Goal: Find contact information: Obtain details needed to contact an individual or organization

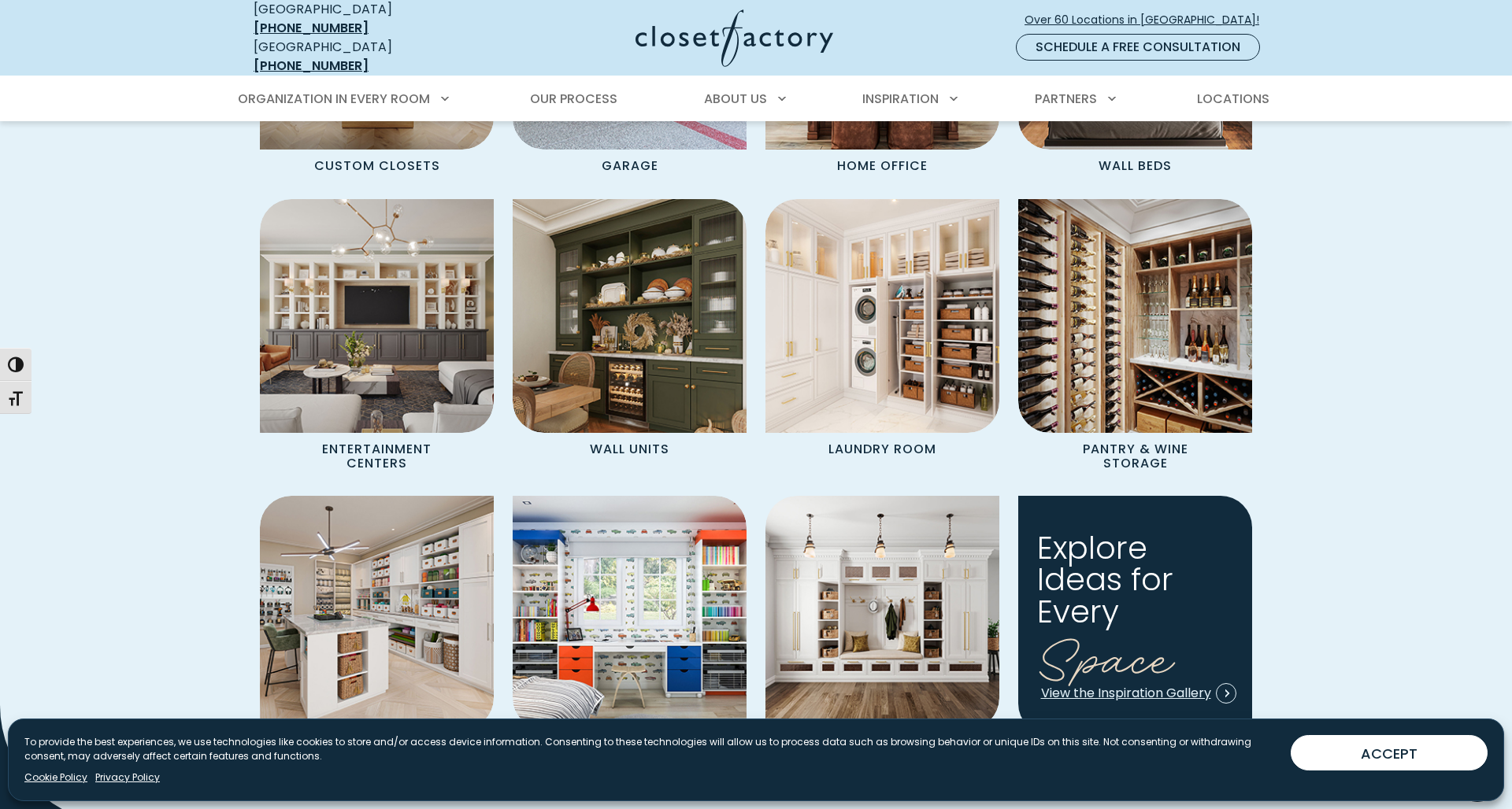
scroll to position [1581, 0]
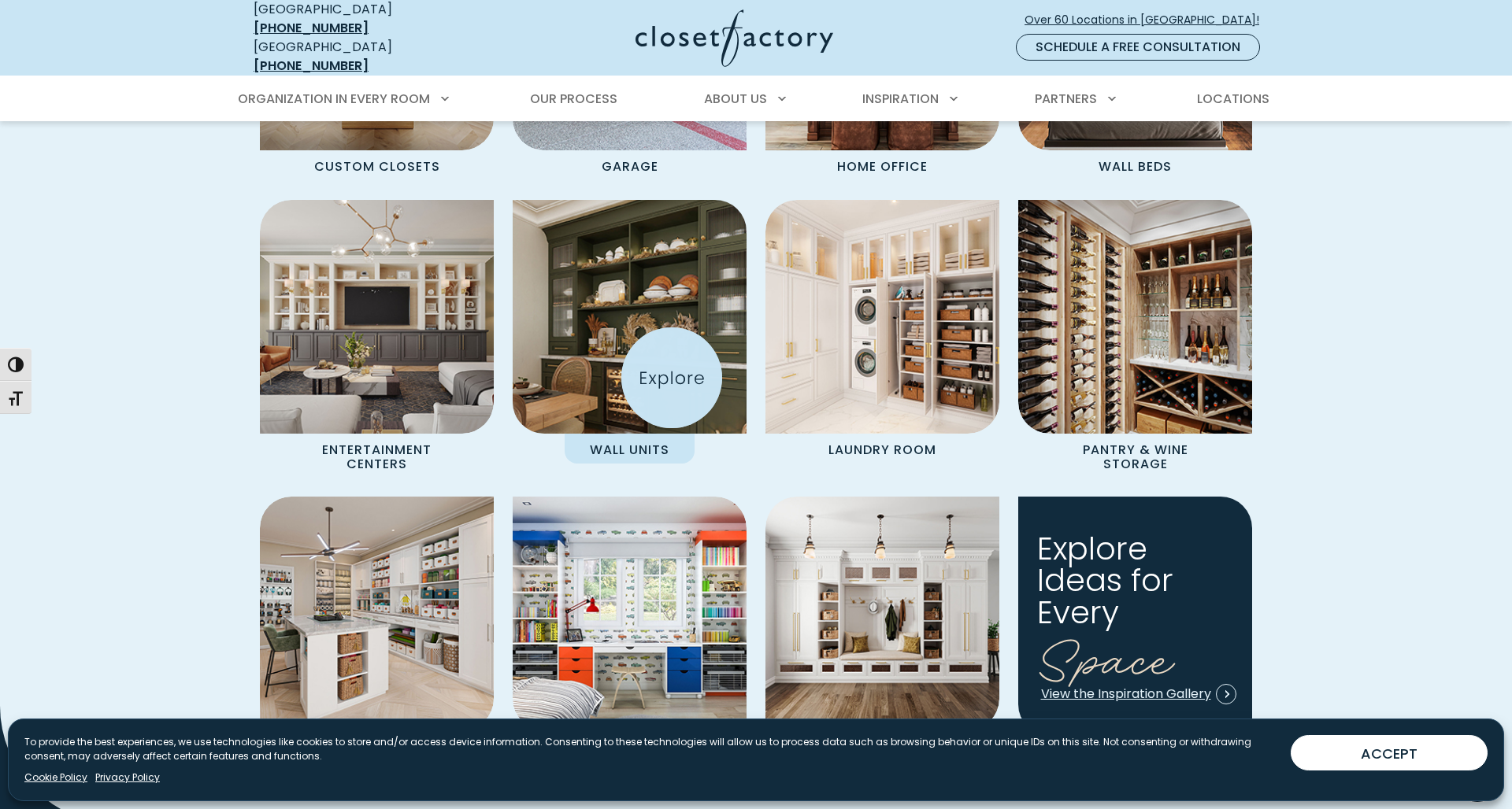
click at [672, 378] on img "Spaces Grid" at bounding box center [630, 317] width 258 height 258
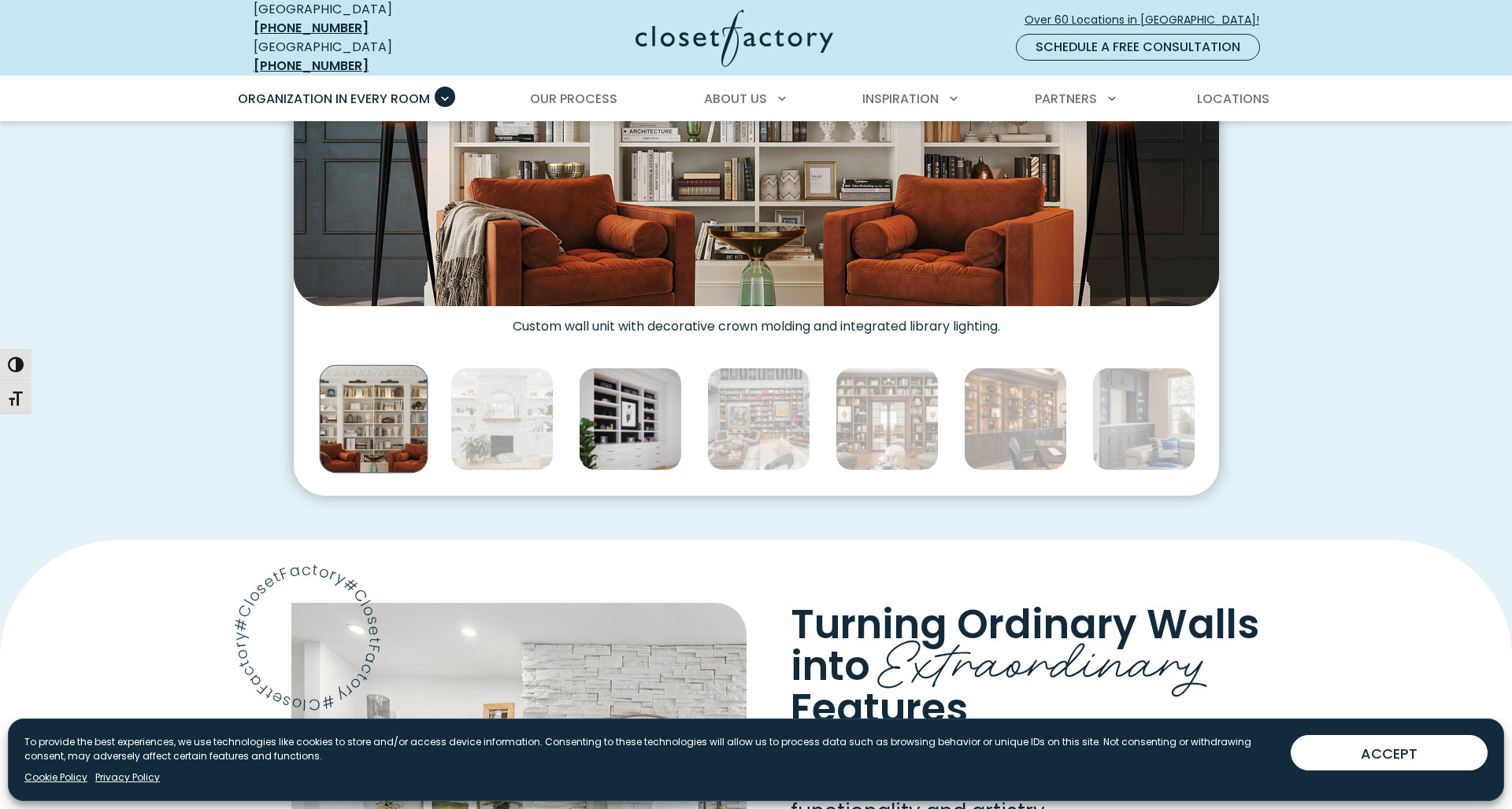
scroll to position [776, 0]
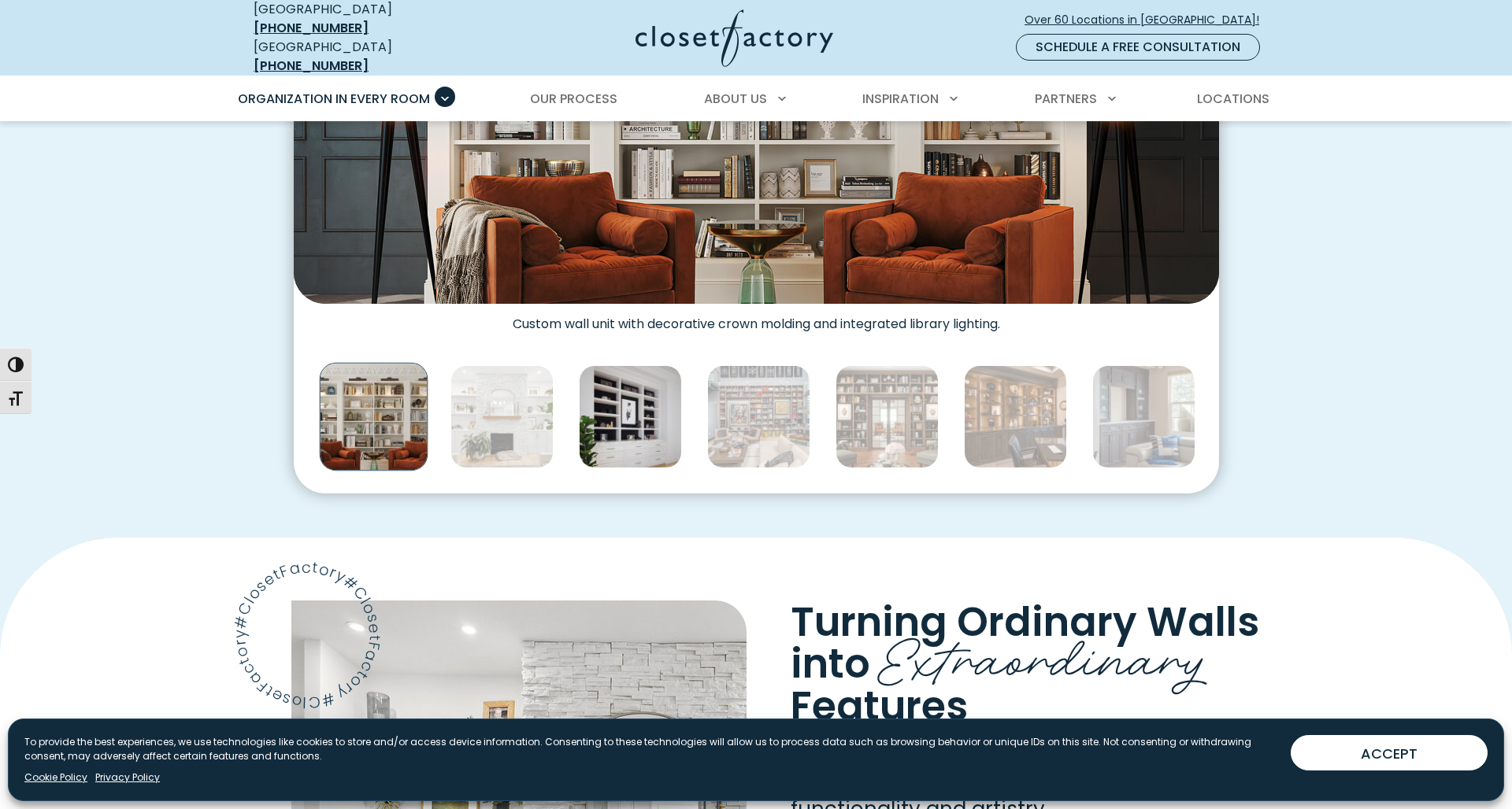
click at [635, 430] on img "Thumbnail Gallery" at bounding box center [630, 416] width 103 height 103
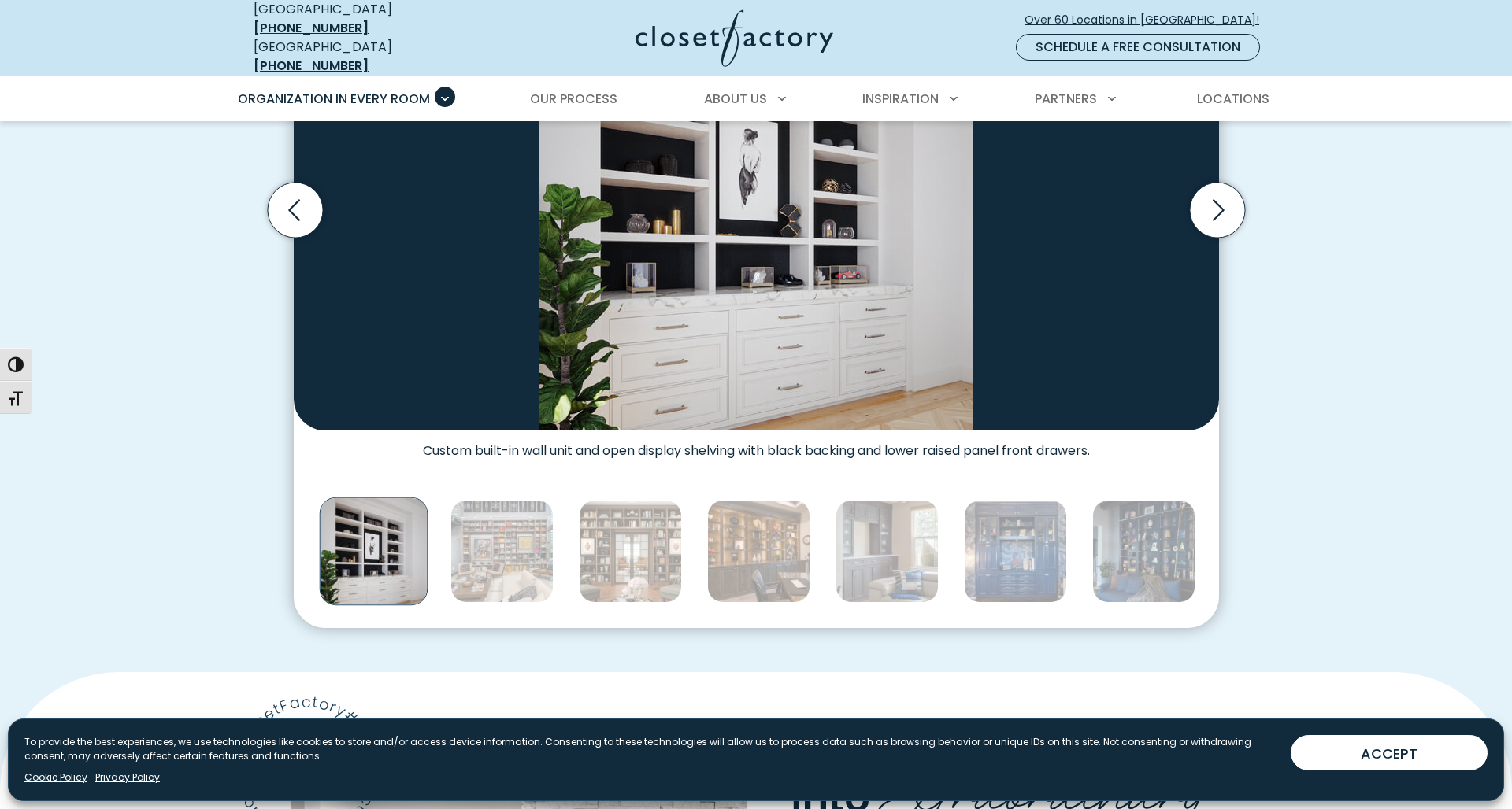
scroll to position [652, 0]
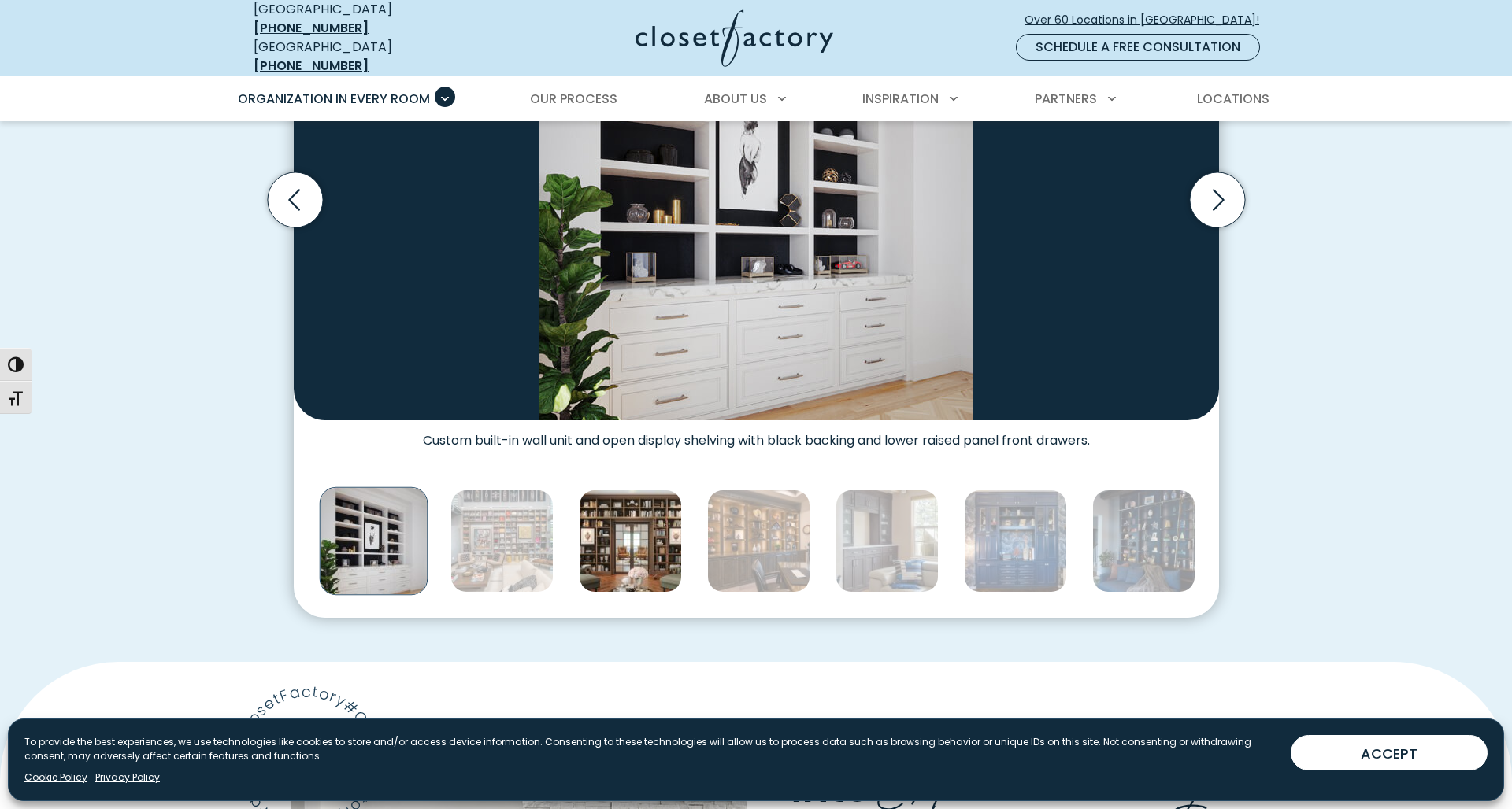
click at [626, 520] on img "Thumbnail Gallery" at bounding box center [630, 541] width 103 height 103
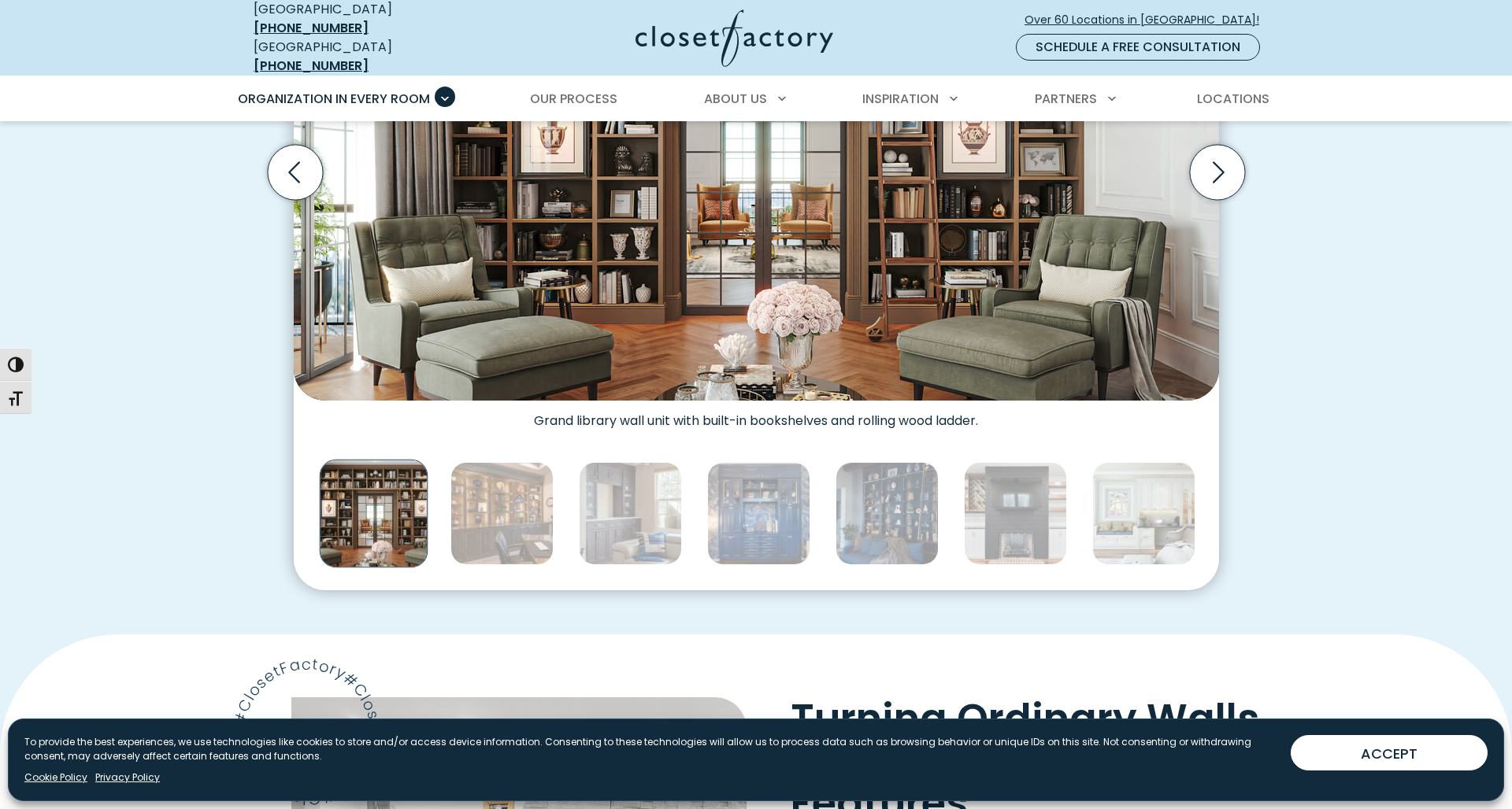
scroll to position [687, 0]
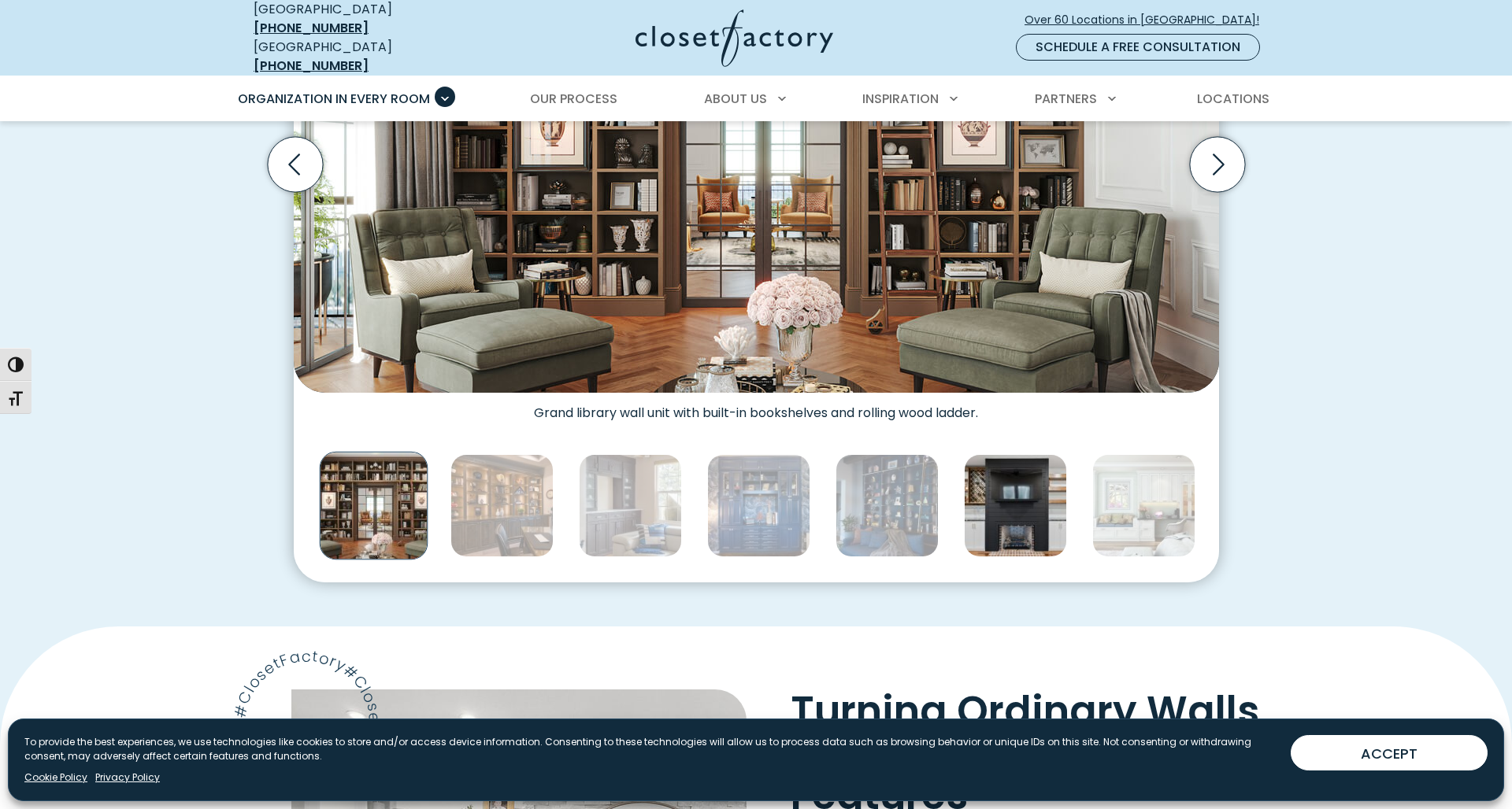
click at [1001, 509] on img "Thumbnail Gallery" at bounding box center [1015, 506] width 103 height 103
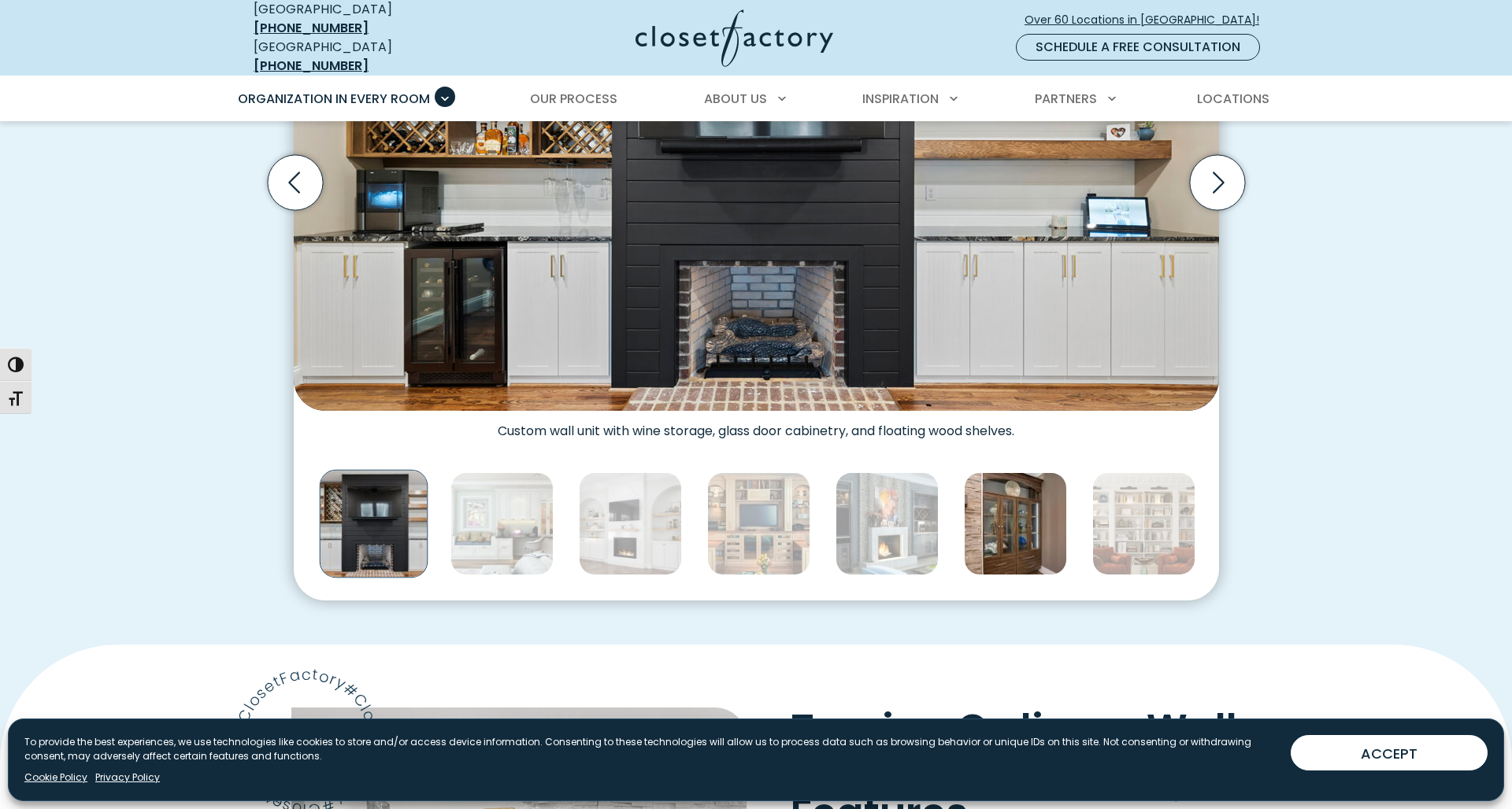
scroll to position [678, 0]
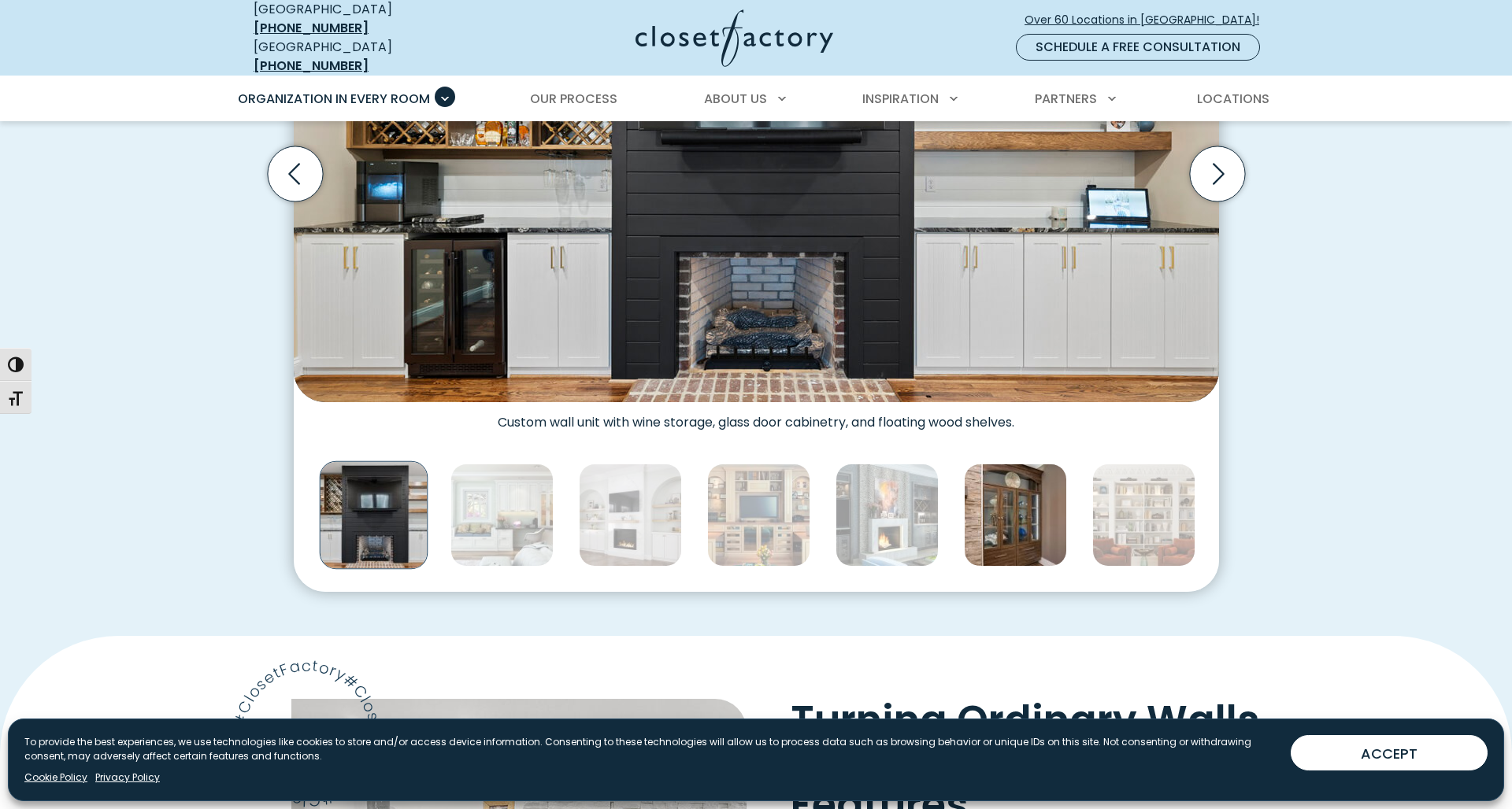
click at [1020, 529] on img "Thumbnail Gallery" at bounding box center [1015, 515] width 103 height 103
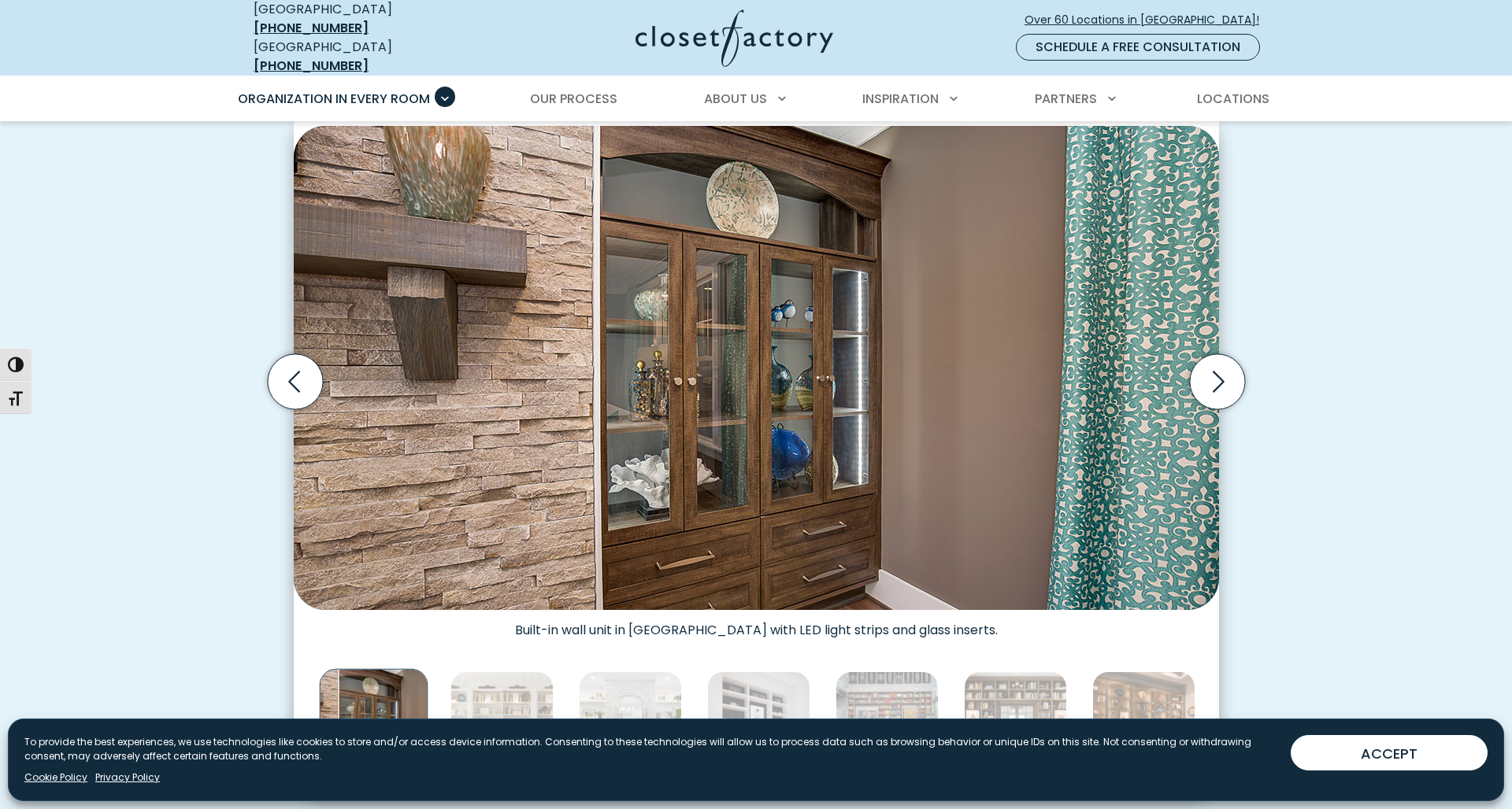
scroll to position [471, 0]
click at [1221, 365] on icon "Next slide" at bounding box center [1216, 381] width 55 height 55
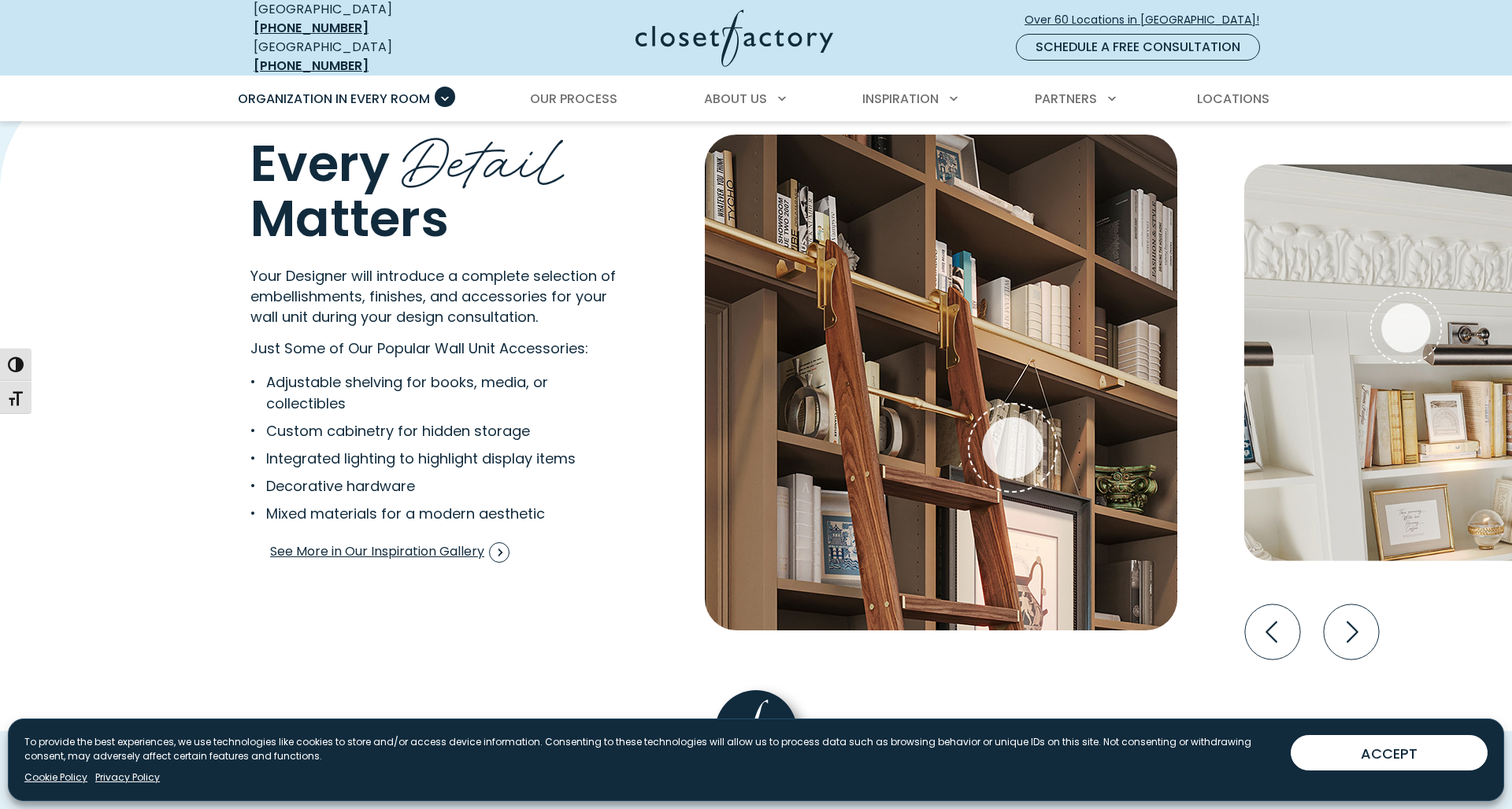
scroll to position [3013, 0]
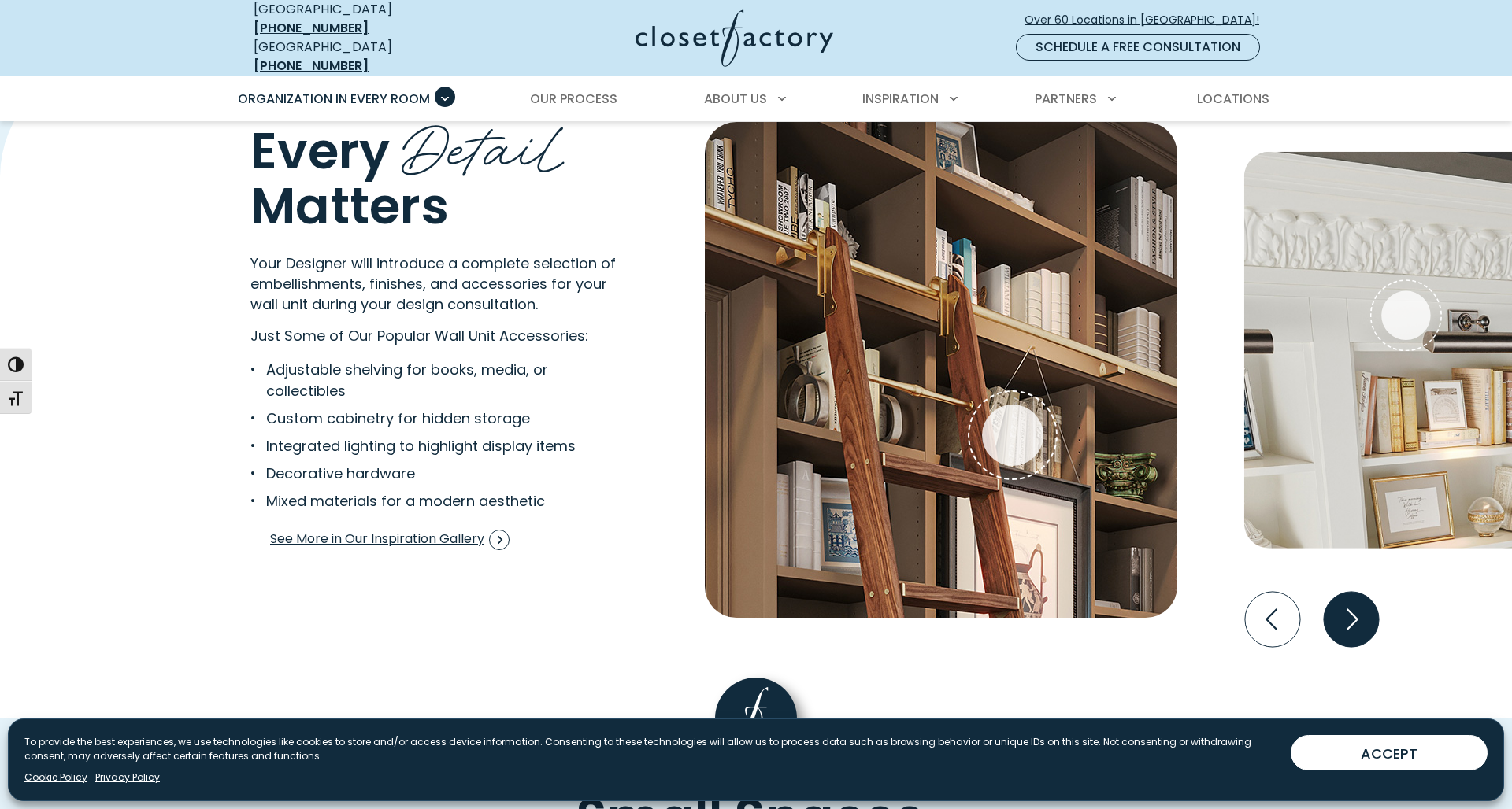
click at [1346, 617] on icon "Next slide" at bounding box center [1351, 619] width 55 height 55
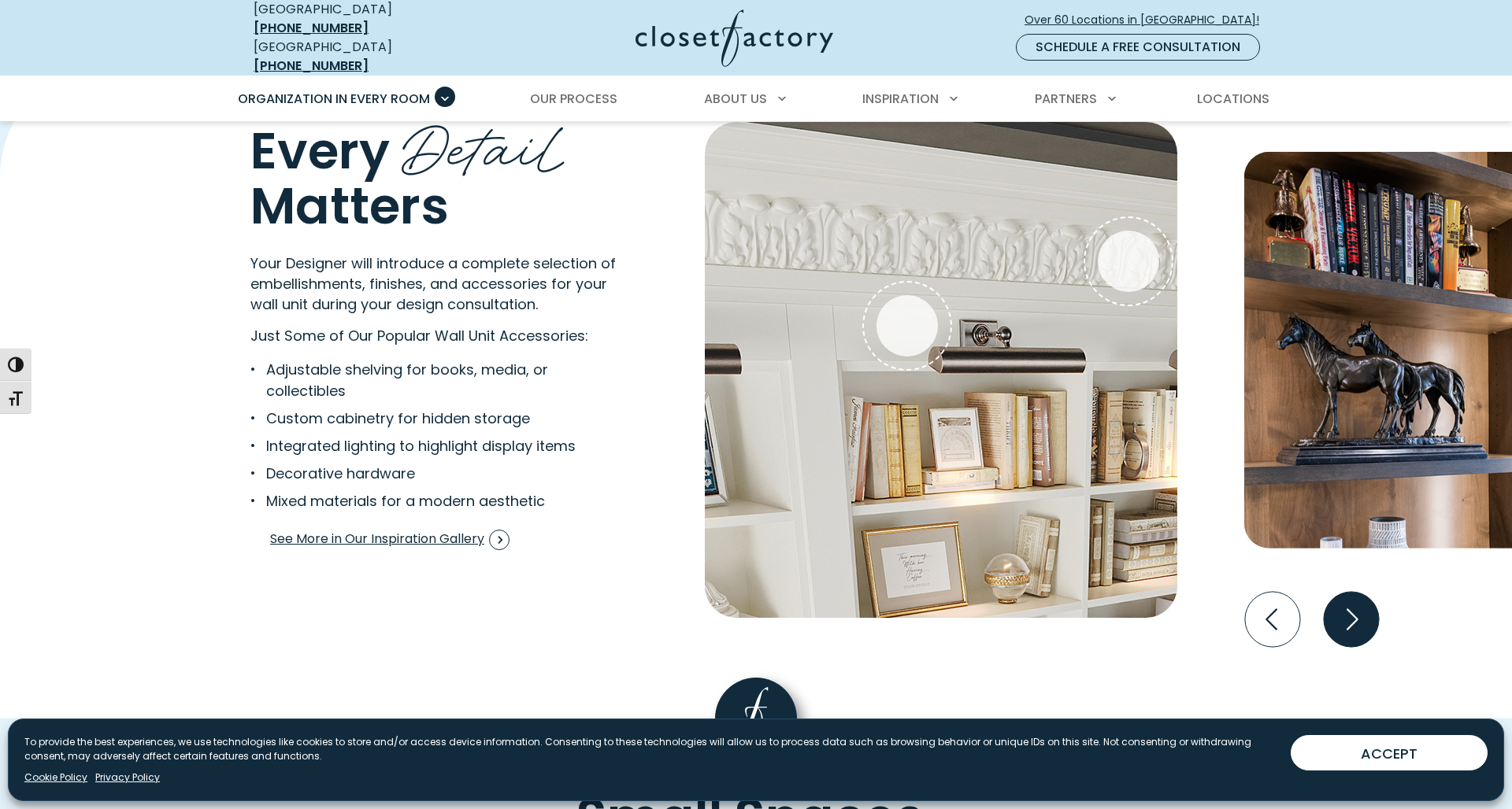
click at [1346, 617] on icon "Next slide" at bounding box center [1351, 619] width 55 height 55
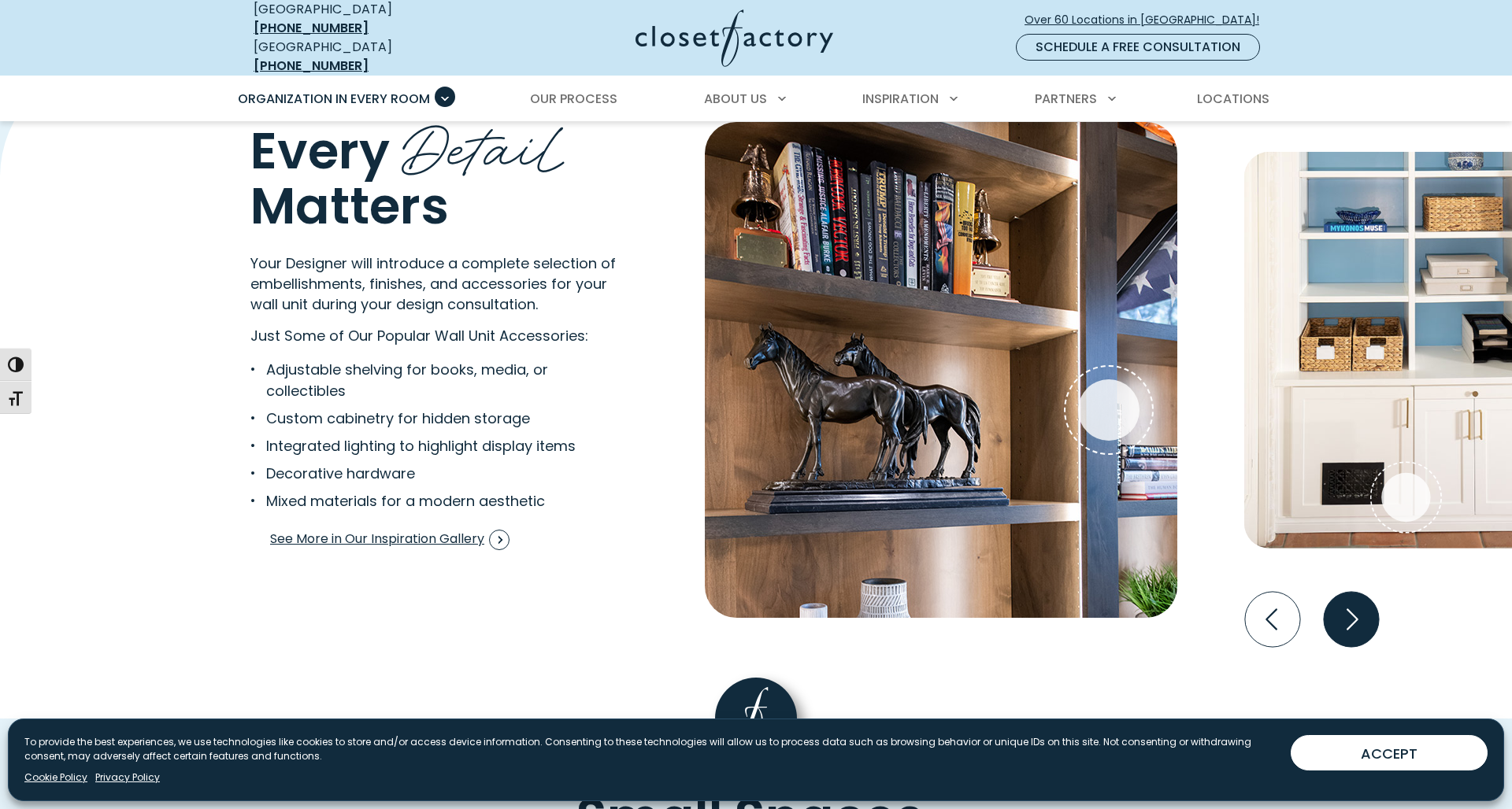
click at [1346, 617] on icon "Next slide" at bounding box center [1351, 619] width 55 height 55
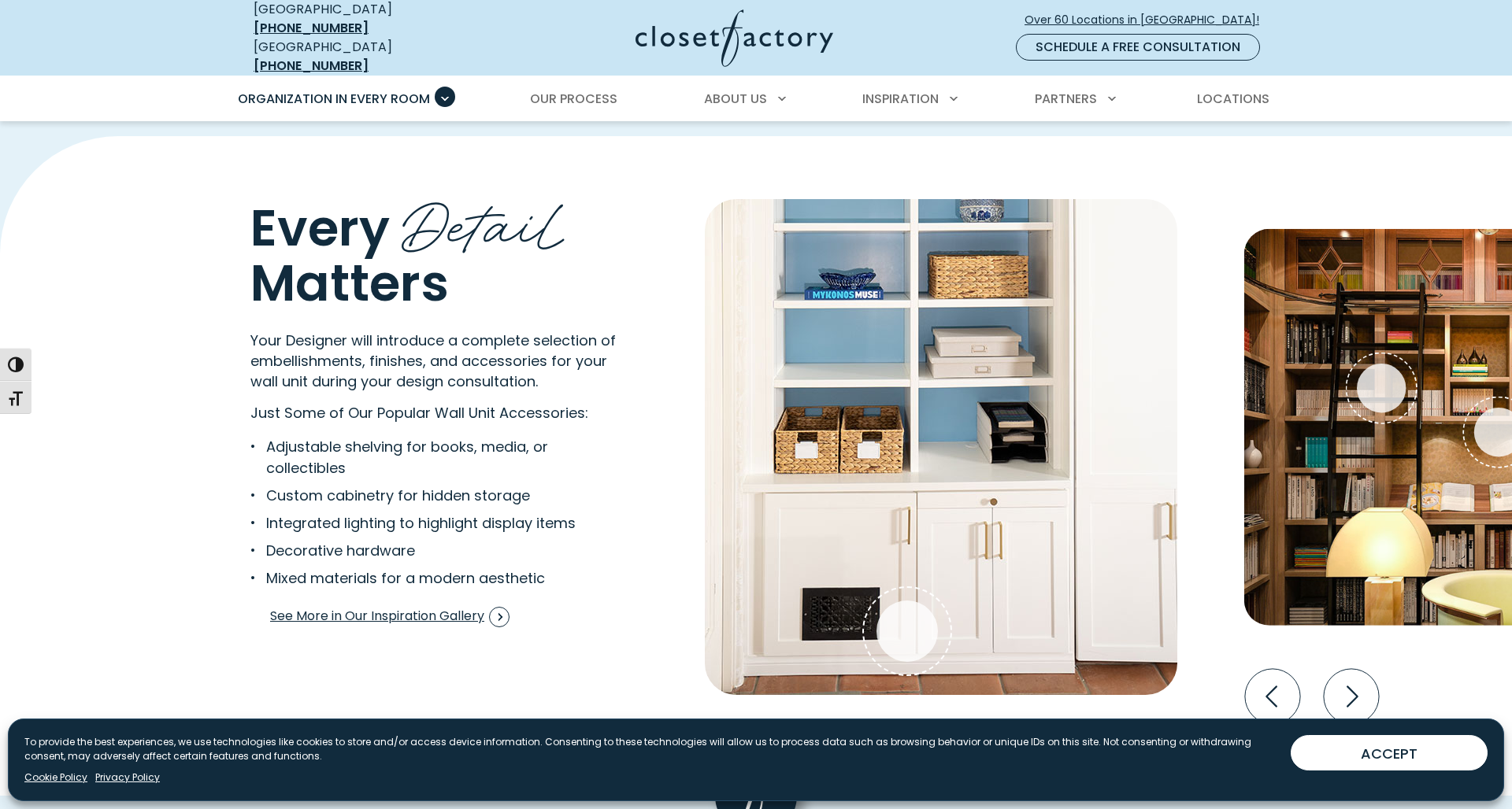
scroll to position [2949, 0]
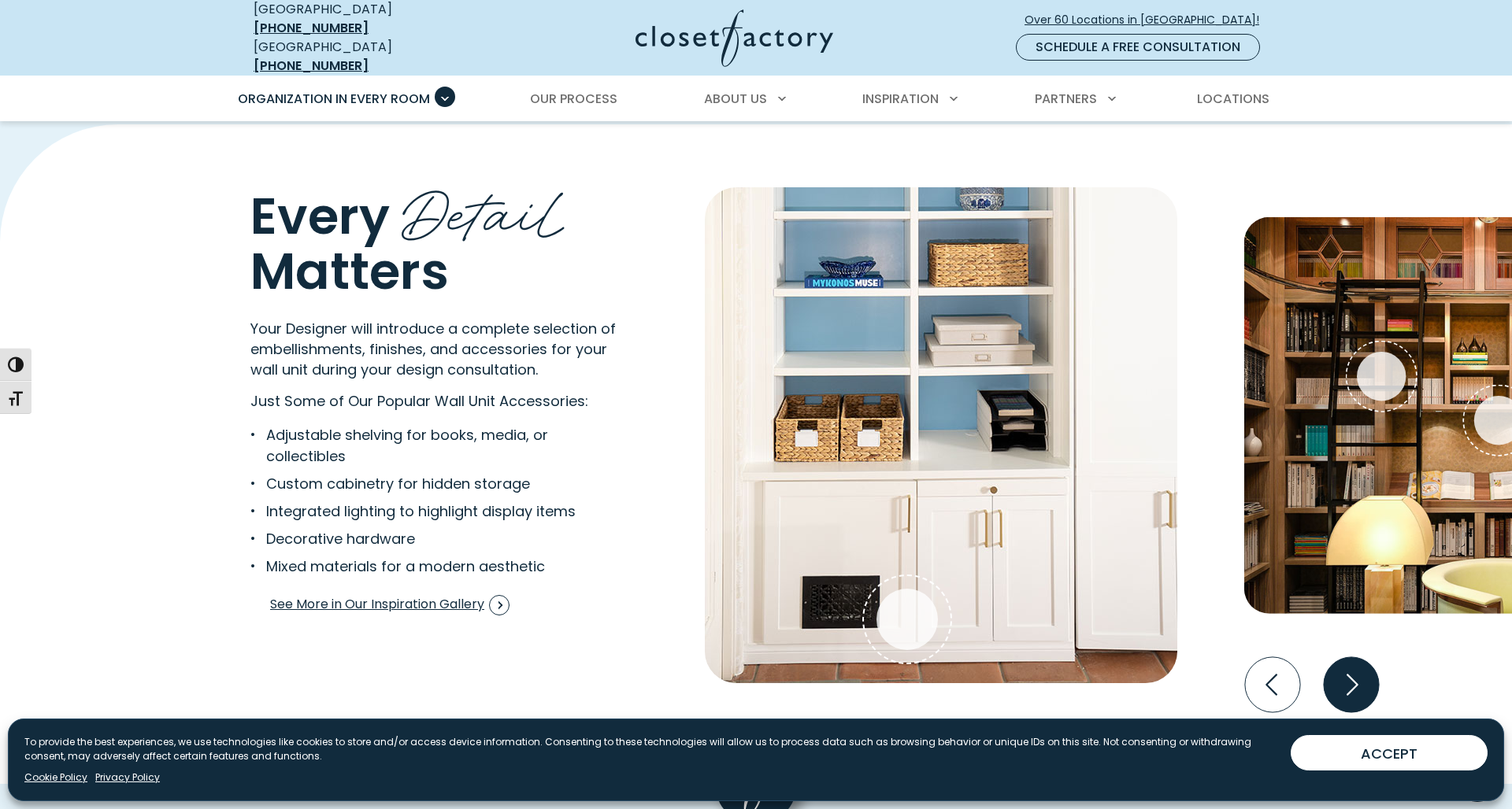
click at [1354, 667] on icon "Next slide" at bounding box center [1351, 683] width 55 height 55
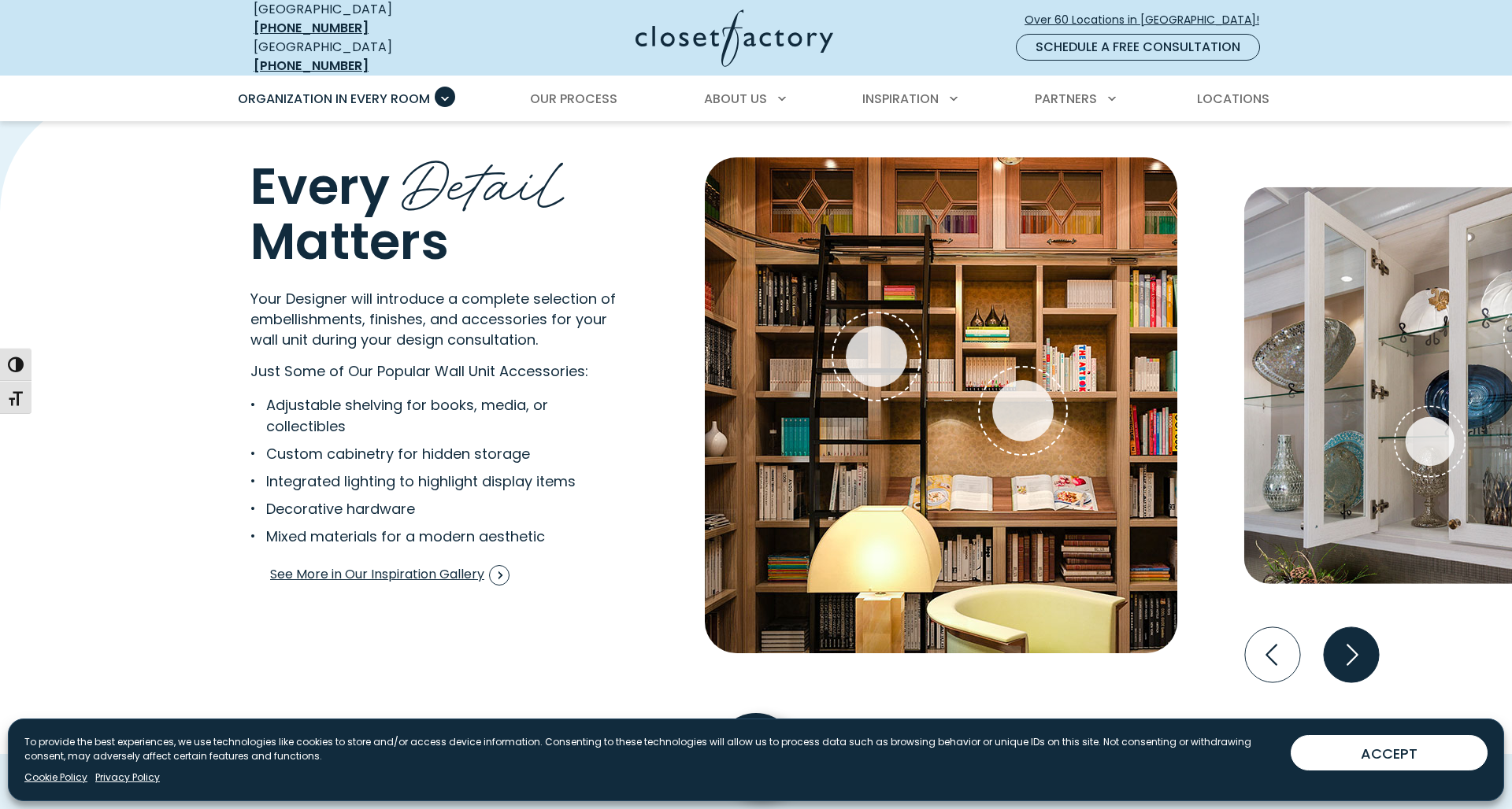
scroll to position [2984, 0]
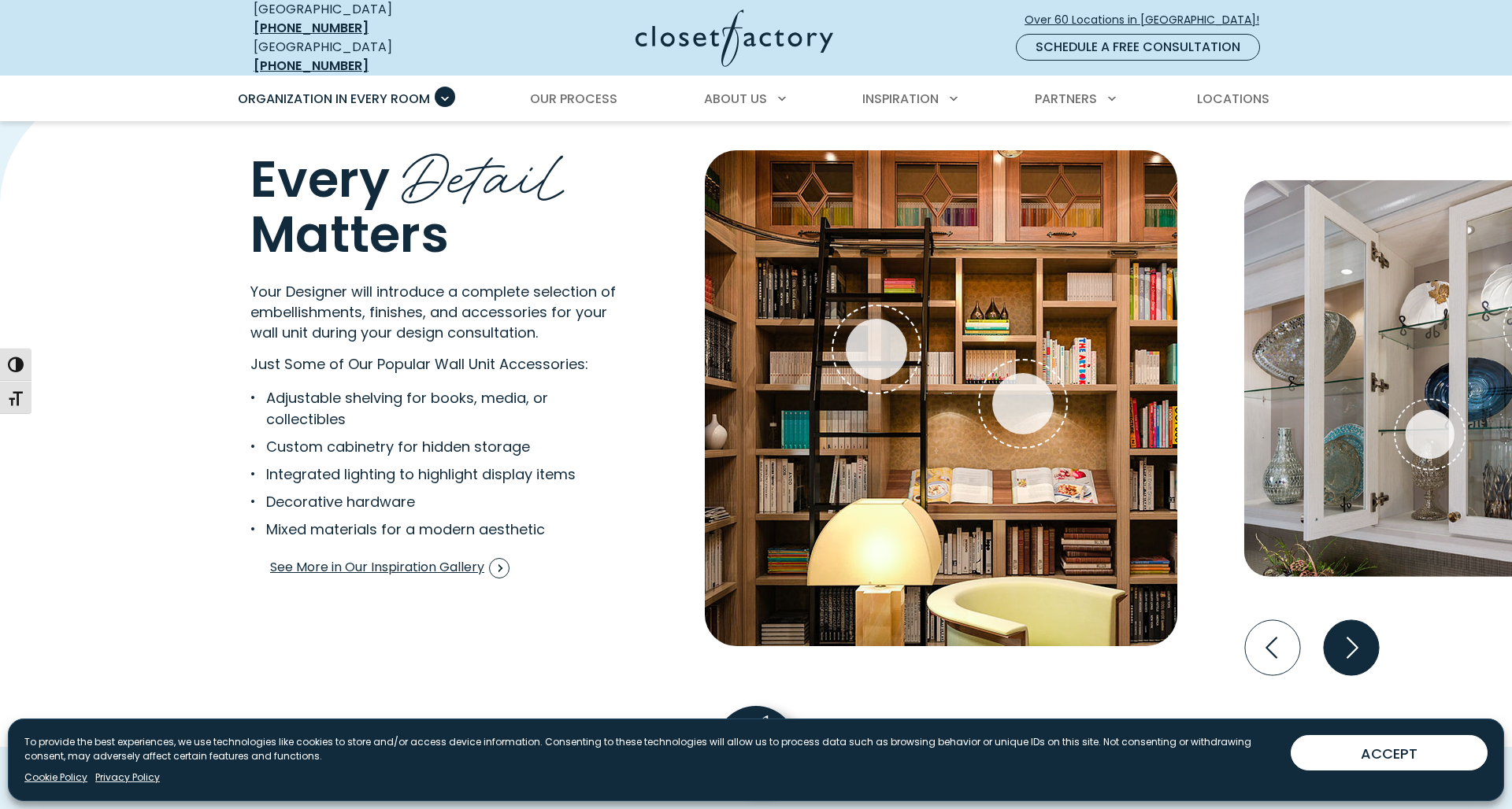
click at [1361, 642] on icon "Next slide" at bounding box center [1351, 647] width 55 height 55
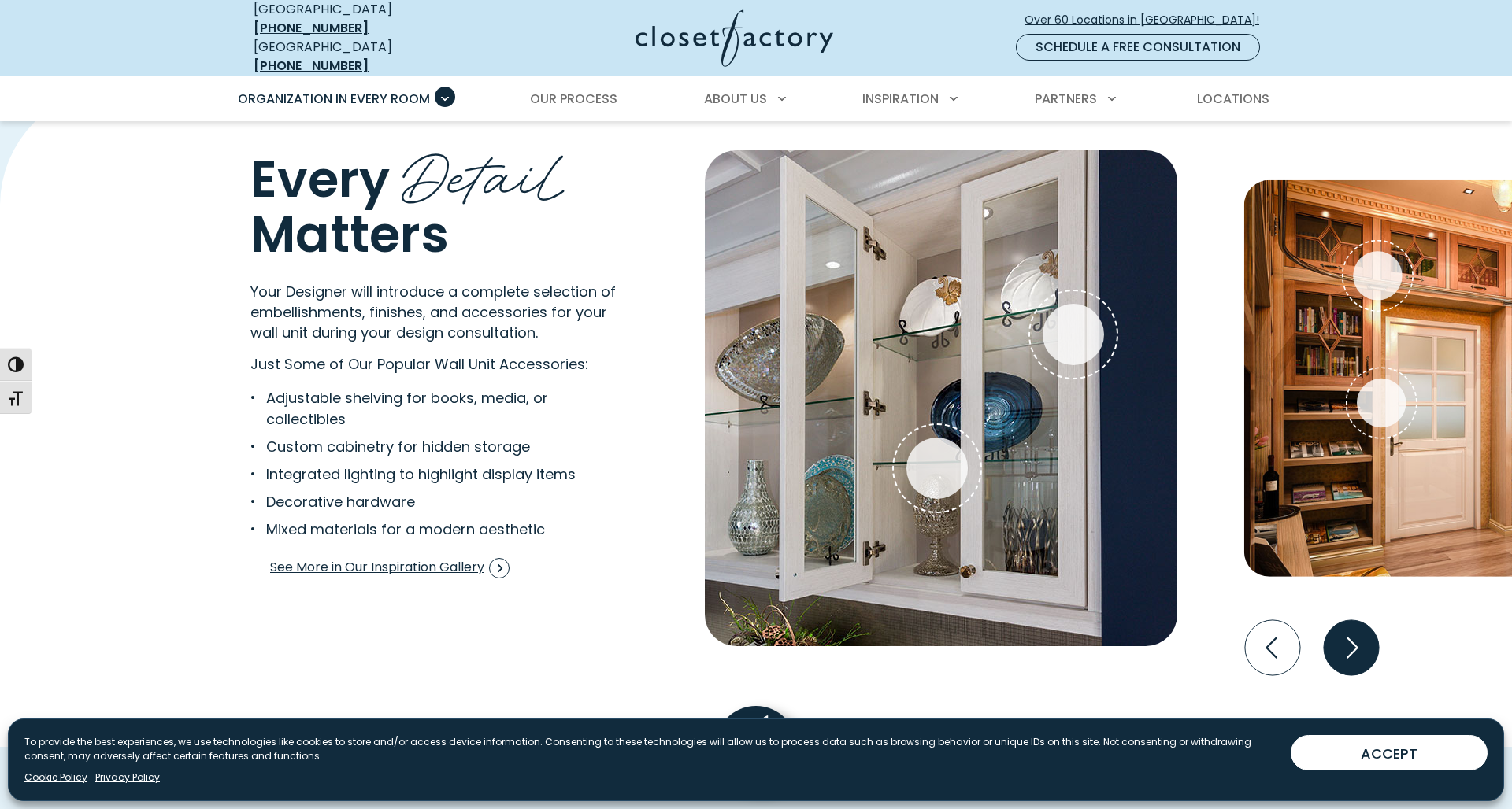
click at [1365, 639] on icon "Next slide" at bounding box center [1351, 647] width 55 height 55
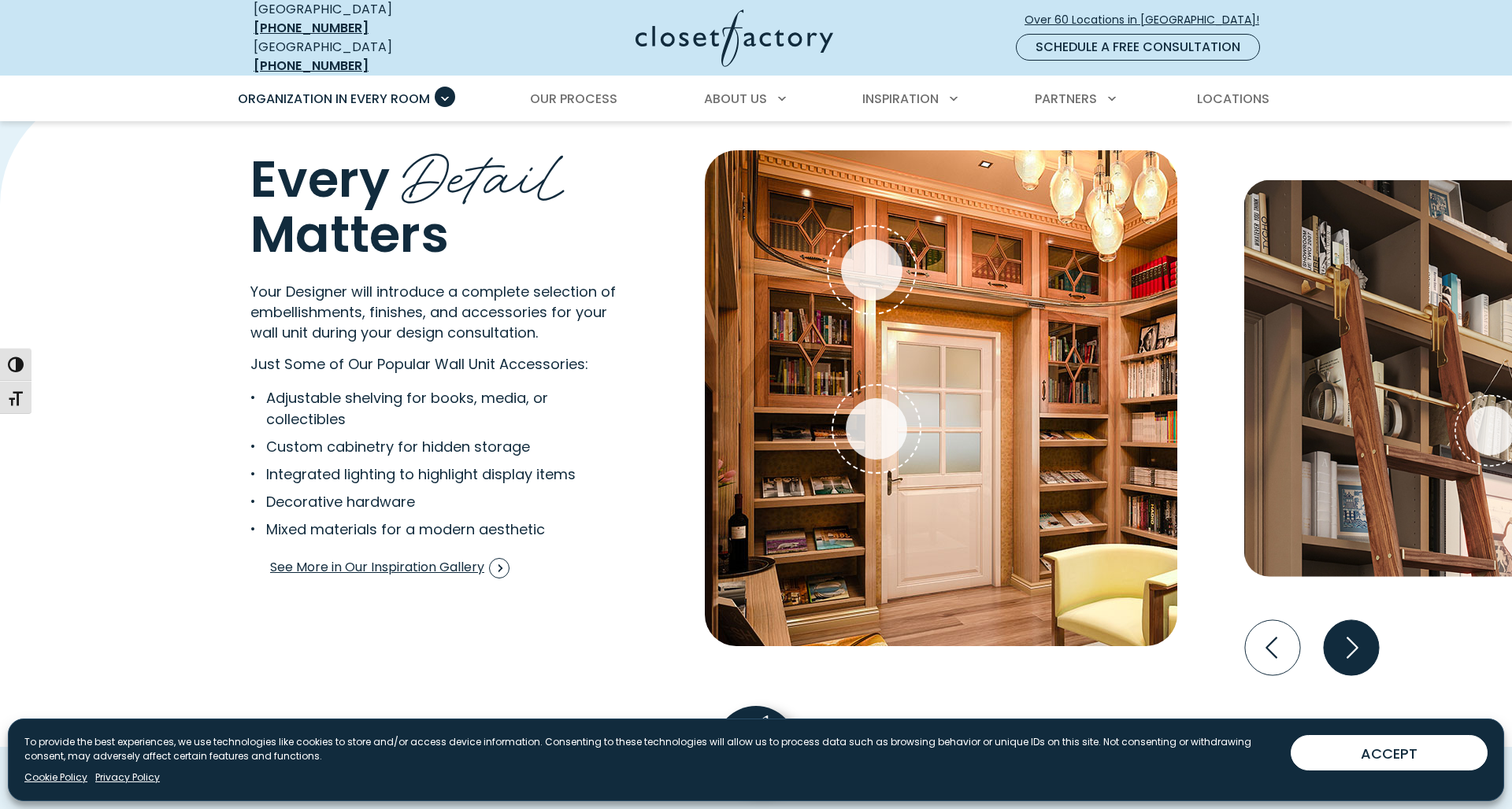
click at [1365, 639] on icon "Next slide" at bounding box center [1351, 647] width 55 height 55
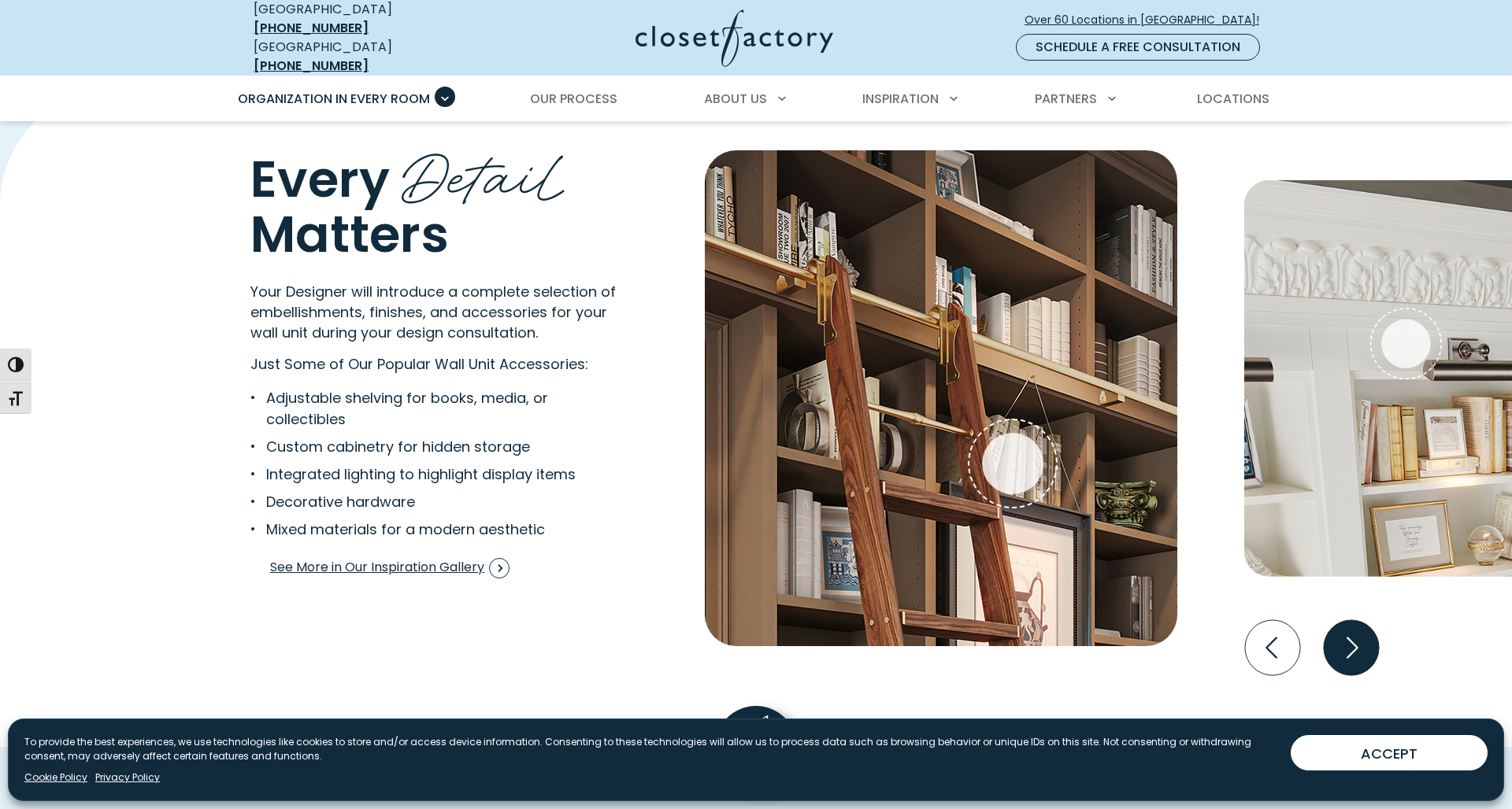
click at [1365, 639] on icon "Next slide" at bounding box center [1351, 647] width 55 height 55
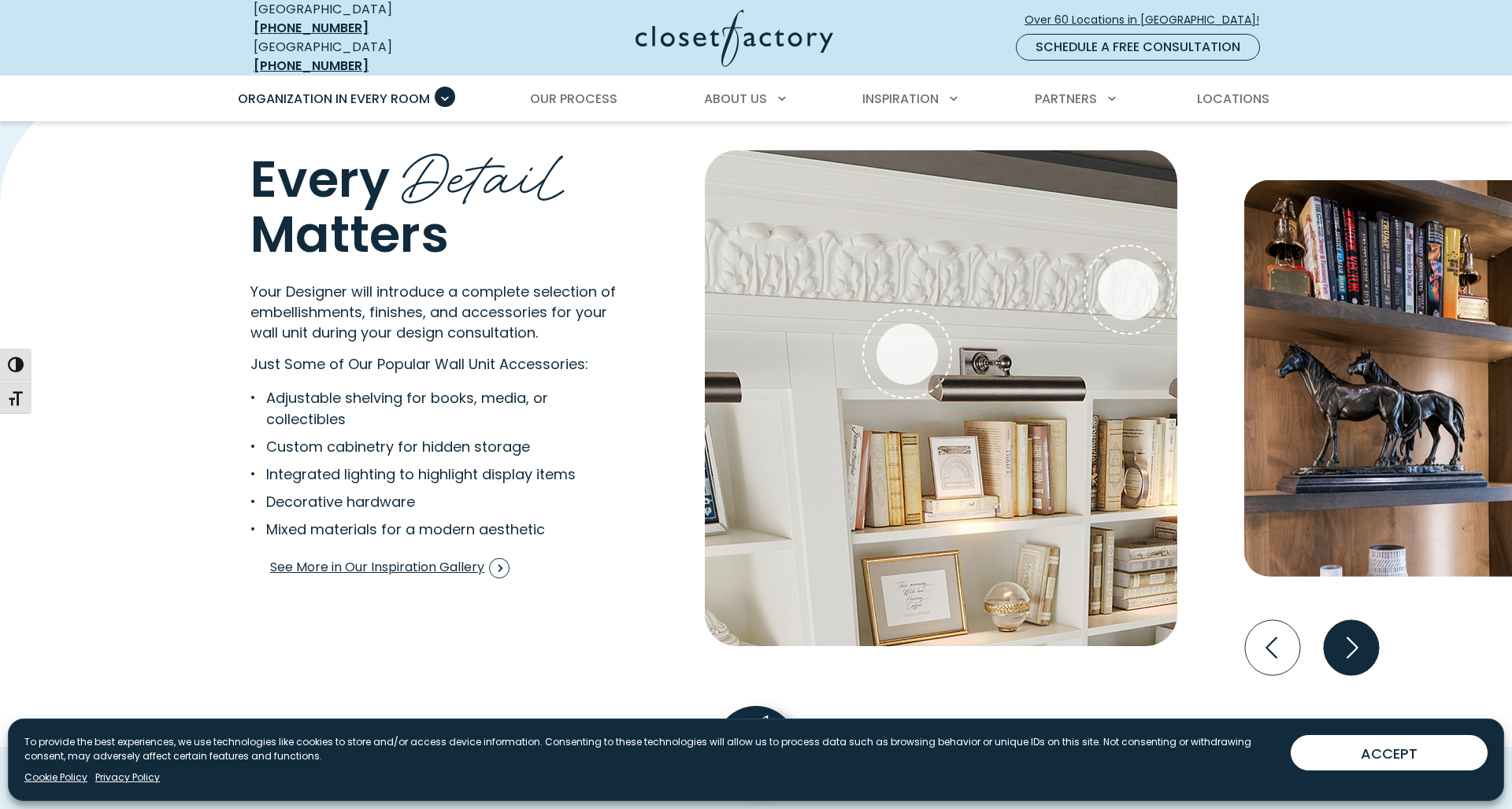
click at [1365, 639] on icon "Next slide" at bounding box center [1351, 647] width 55 height 55
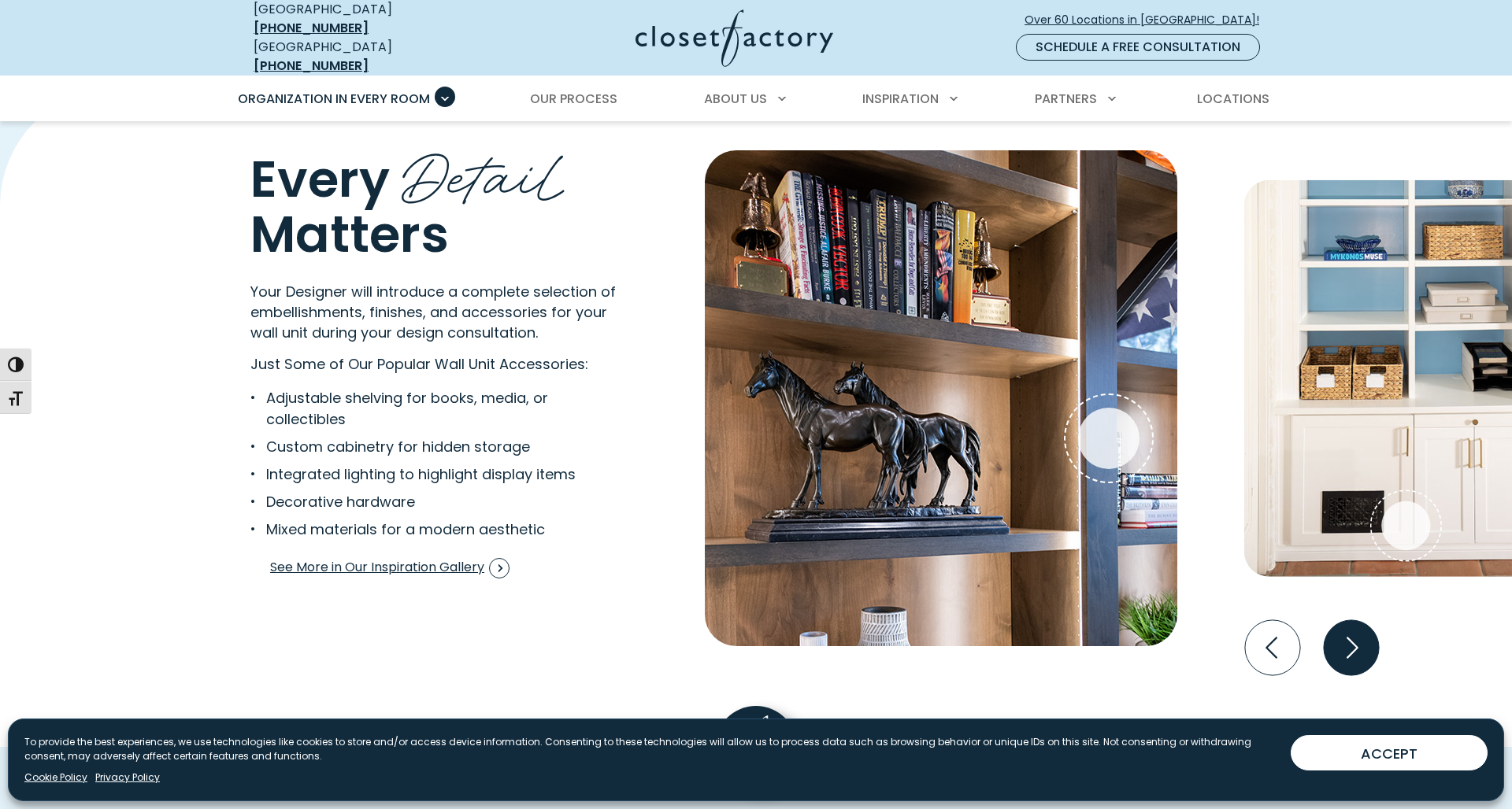
click at [1365, 639] on icon "Next slide" at bounding box center [1351, 647] width 55 height 55
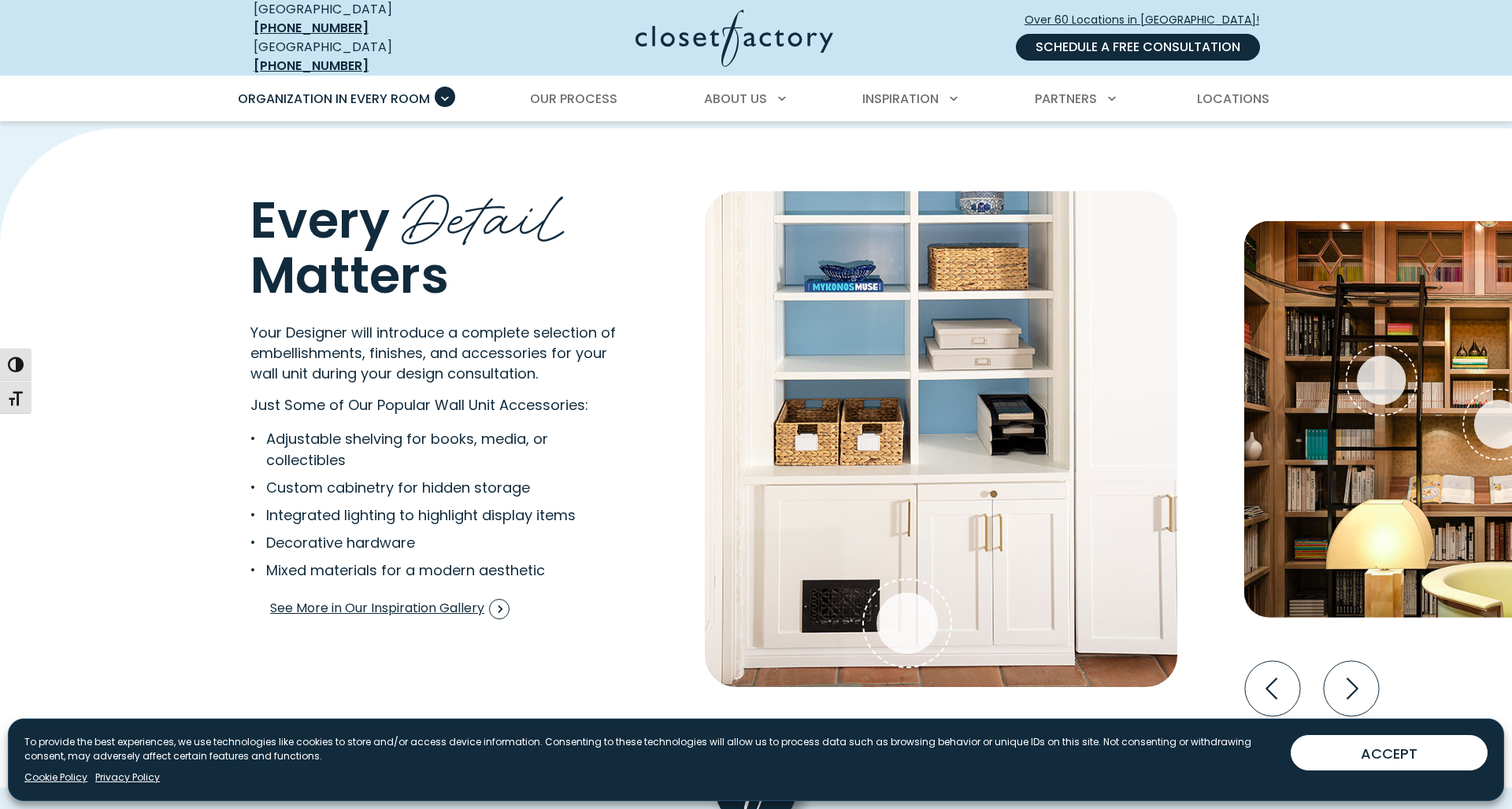
scroll to position [2944, 0]
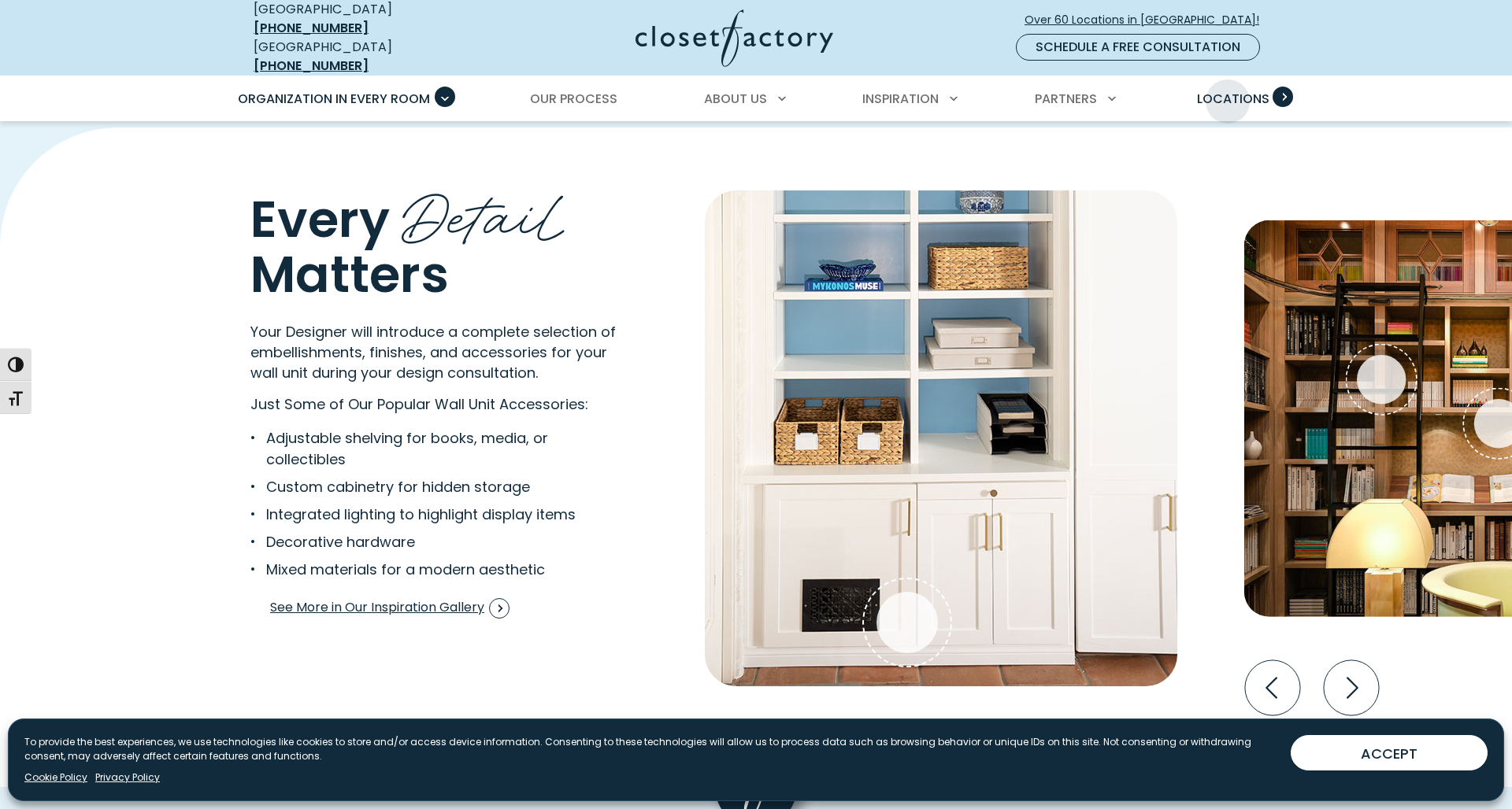
click at [1228, 90] on span "Locations" at bounding box center [1233, 98] width 73 height 18
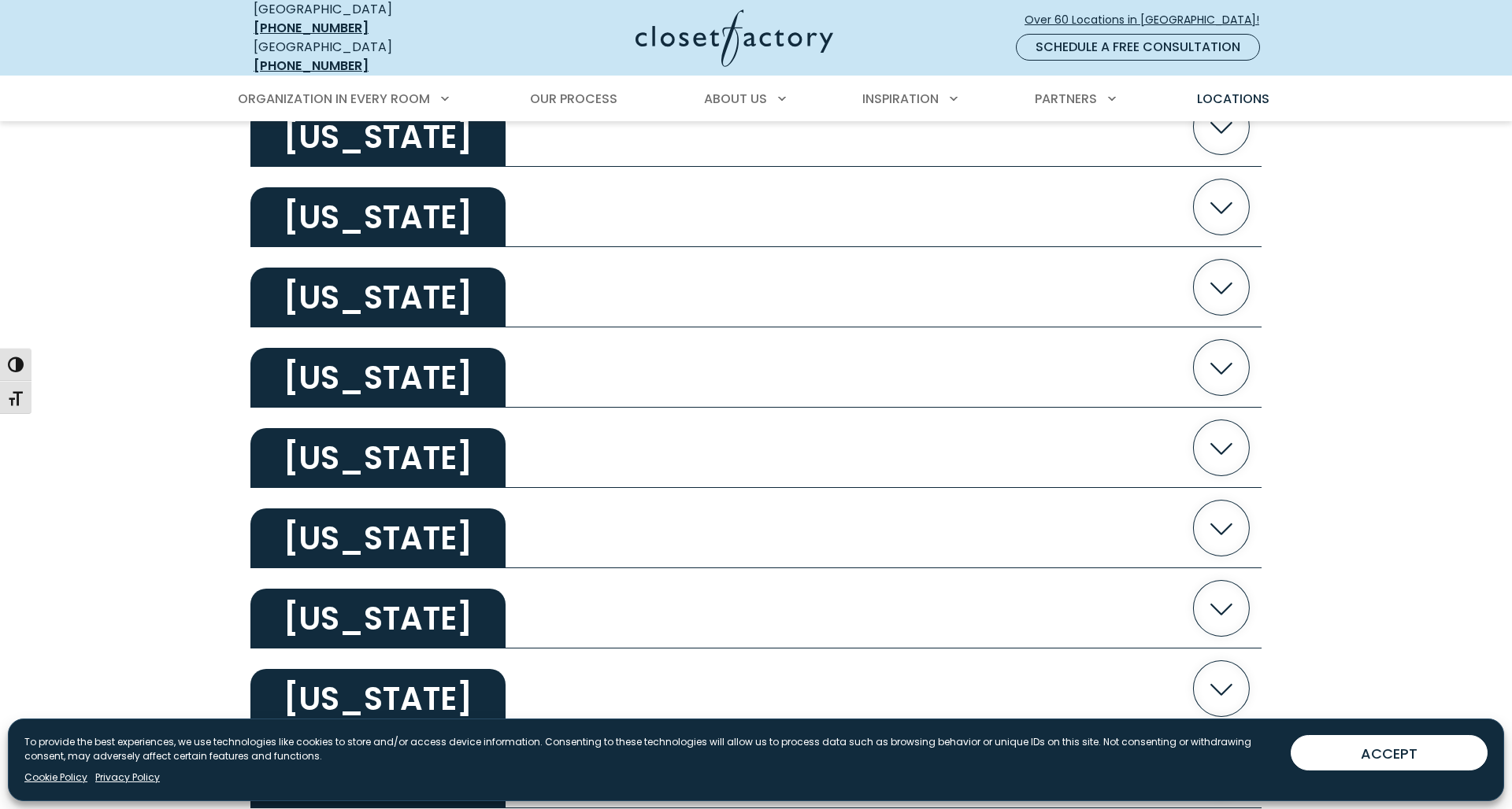
scroll to position [983, 0]
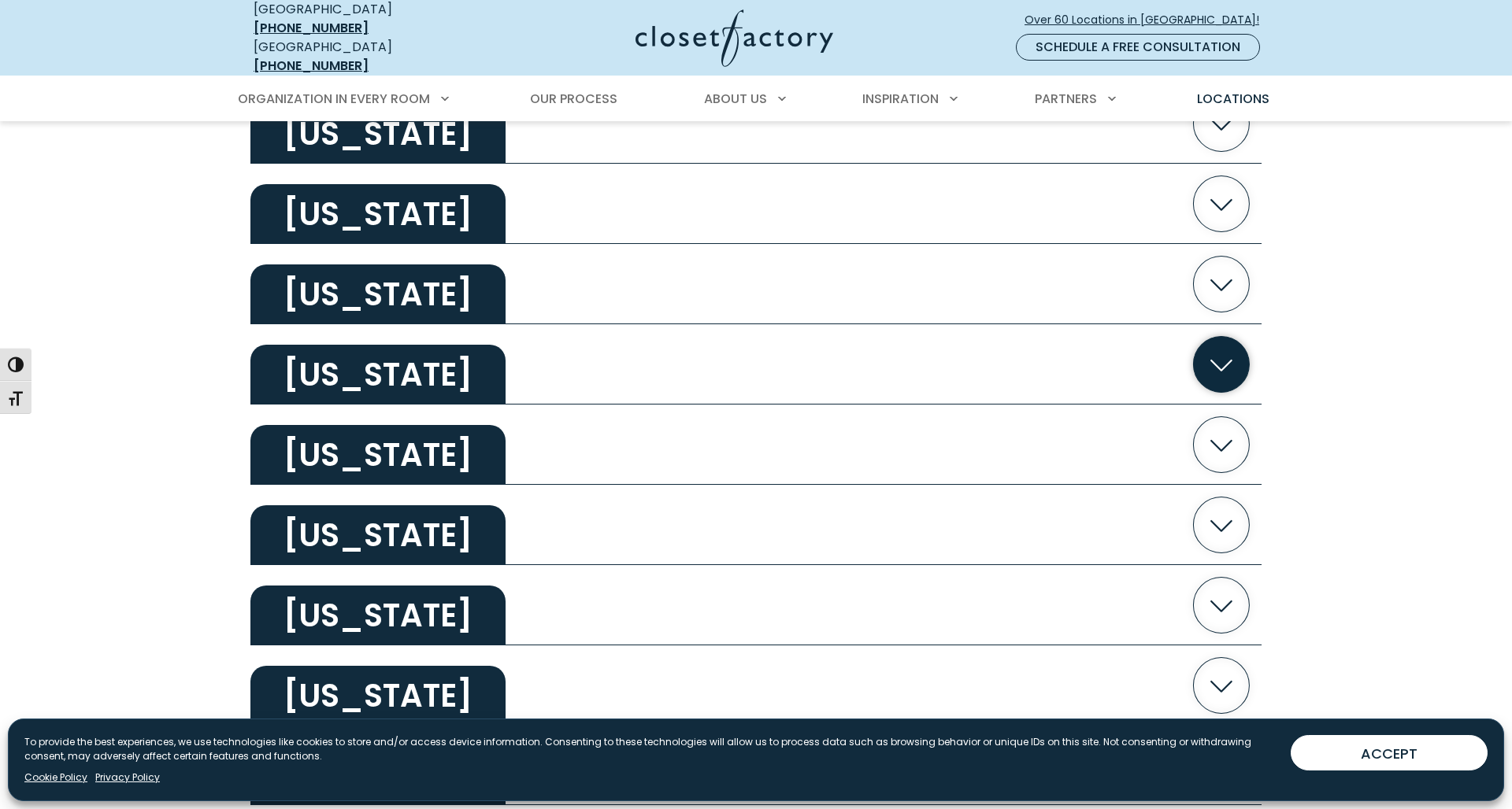
click at [1229, 362] on icon "button" at bounding box center [1221, 365] width 56 height 56
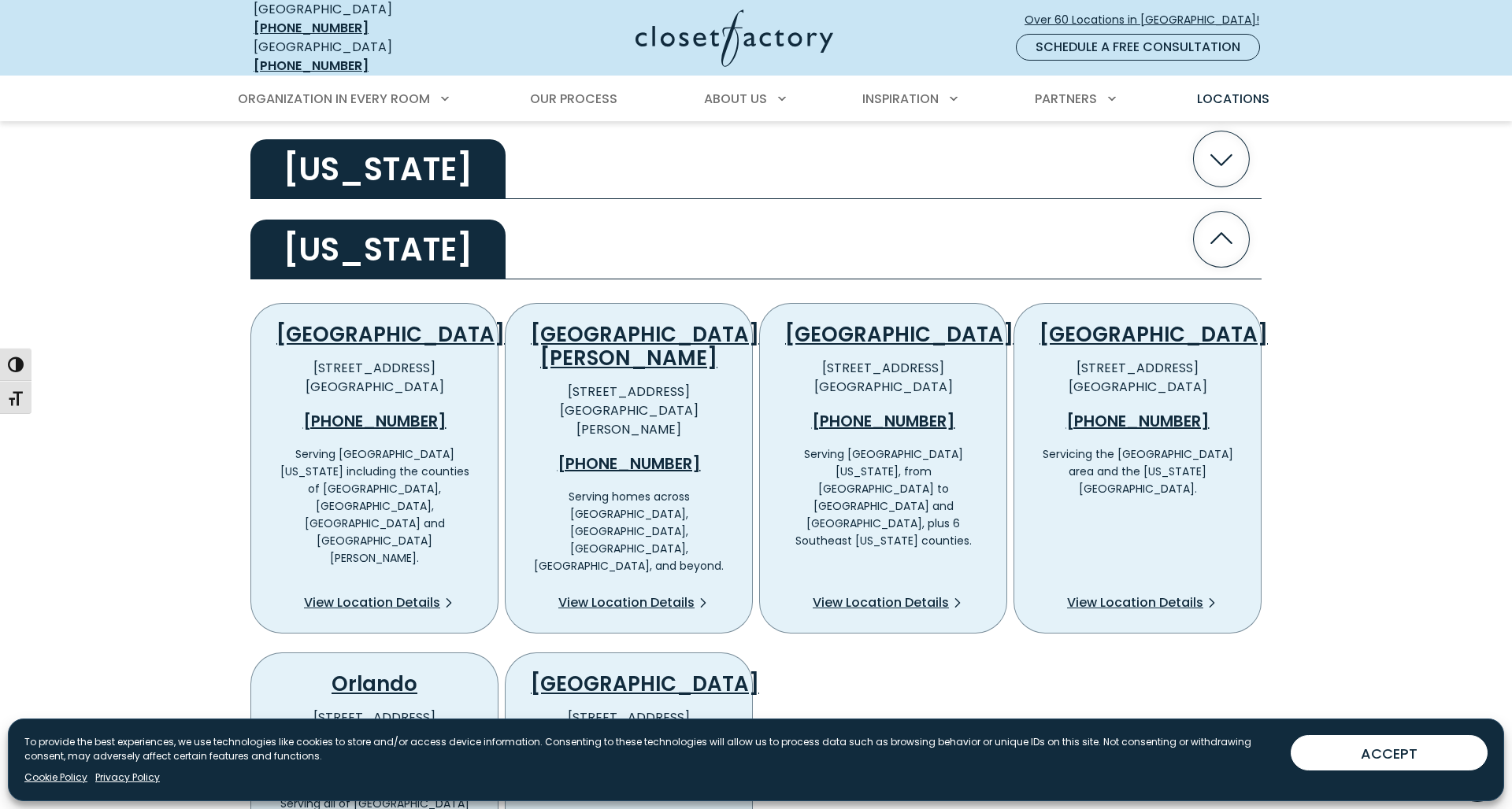
scroll to position [1101, 0]
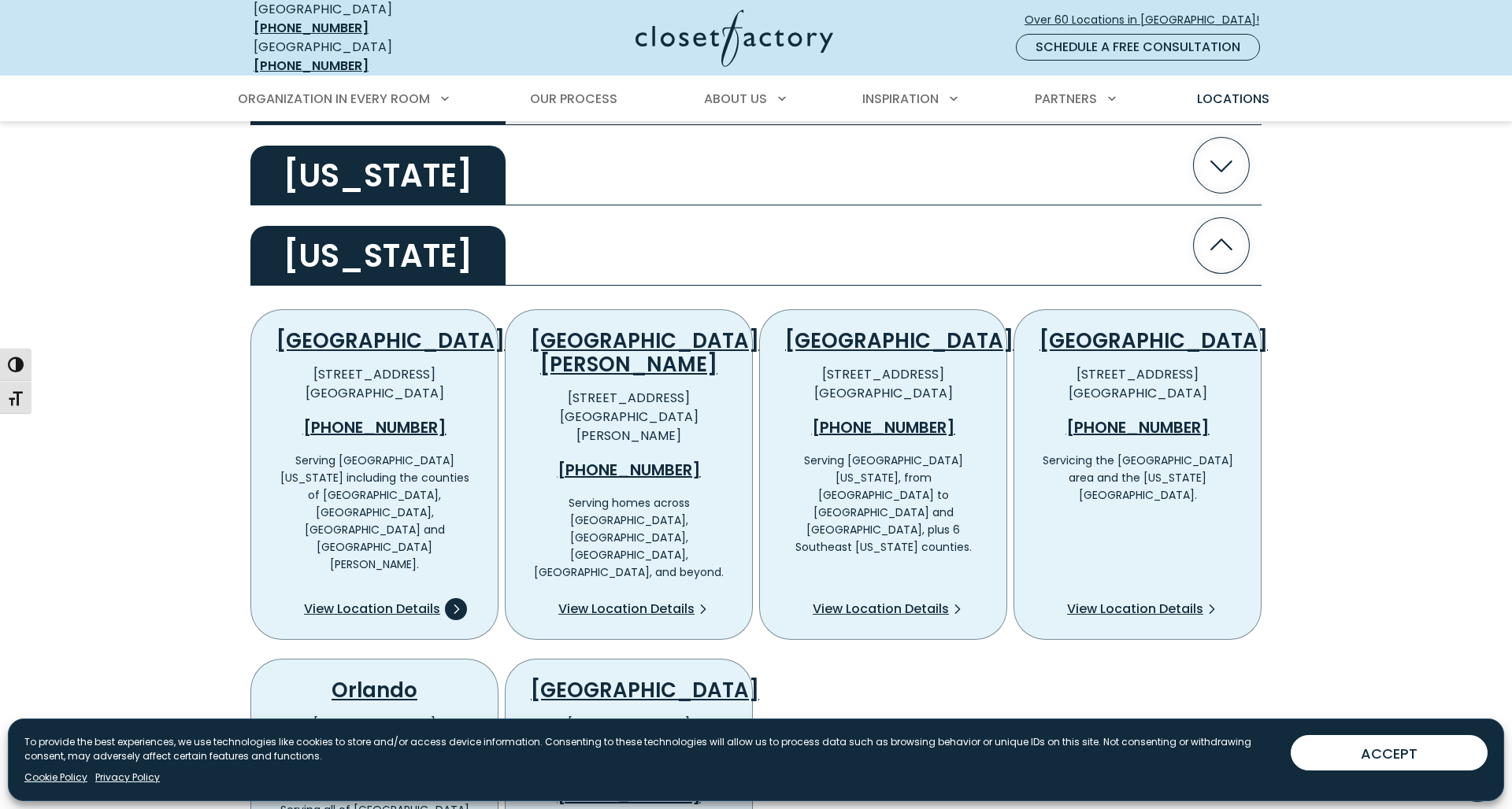
click at [357, 600] on span "View Location Details" at bounding box center [372, 610] width 136 height 19
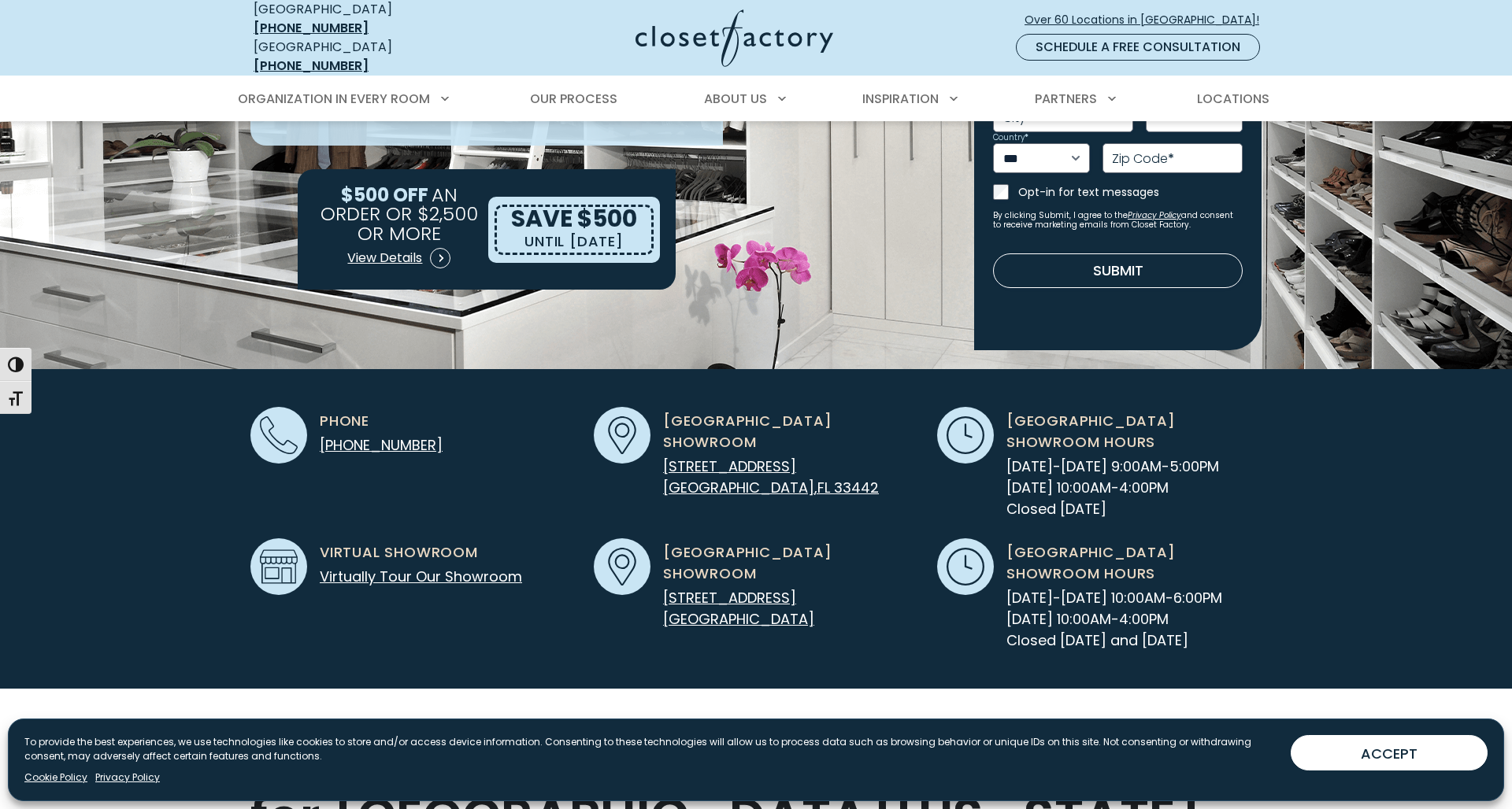
scroll to position [266, 0]
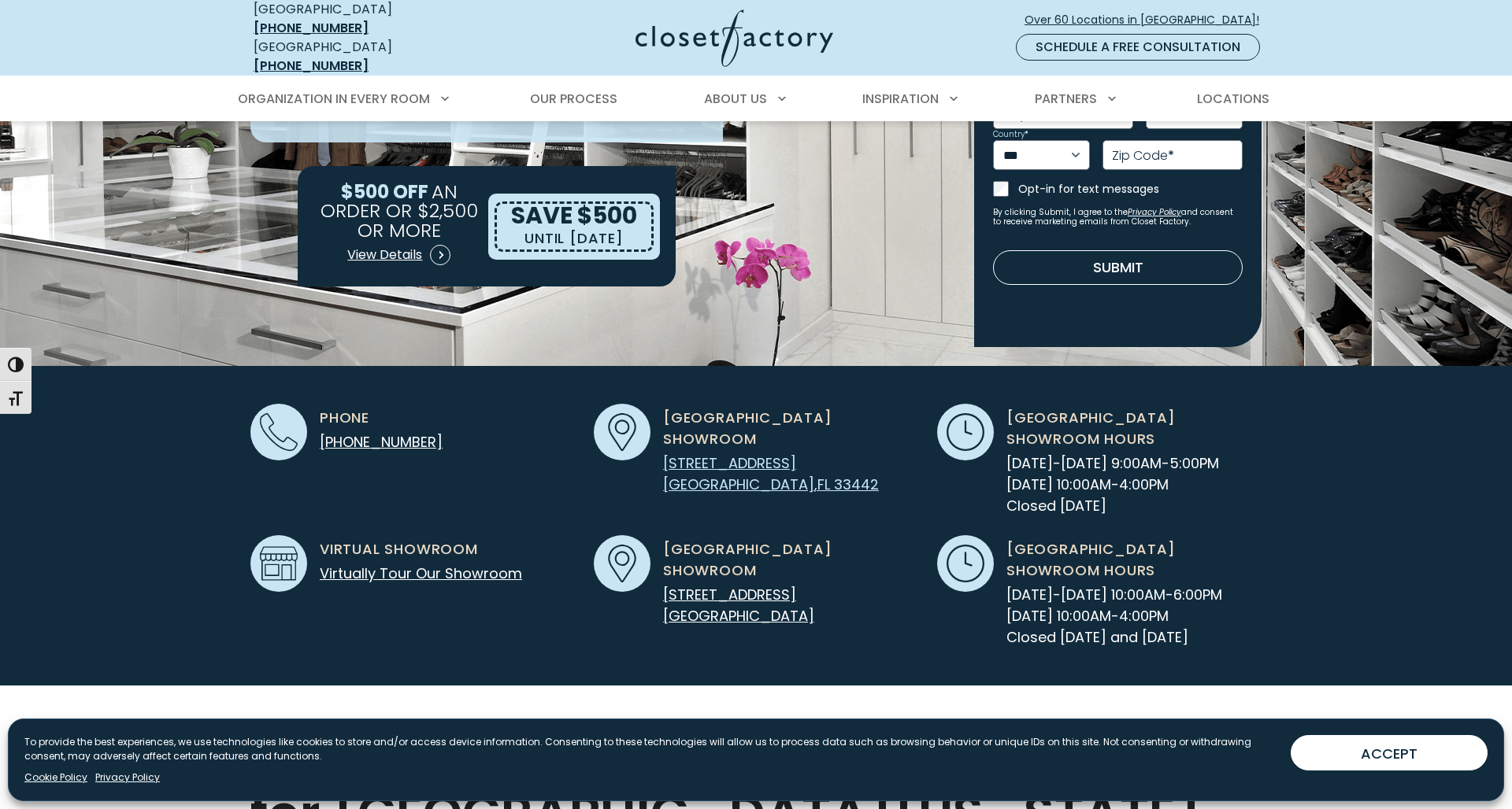
click at [737, 454] on span "[STREET_ADDRESS]" at bounding box center [729, 463] width 133 height 20
